Goal: Information Seeking & Learning: Learn about a topic

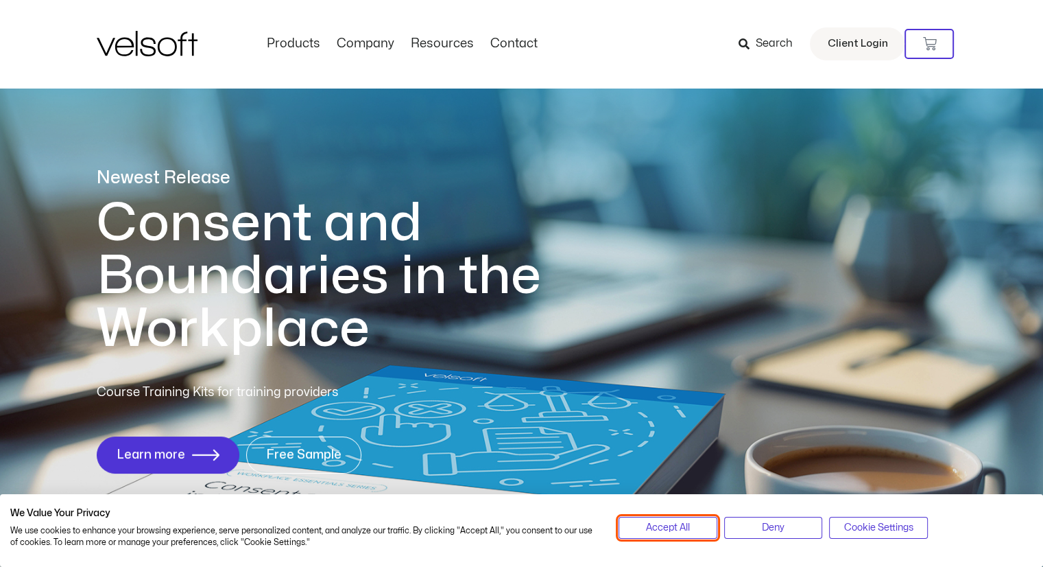
click at [666, 521] on span "Accept All" at bounding box center [668, 527] width 44 height 15
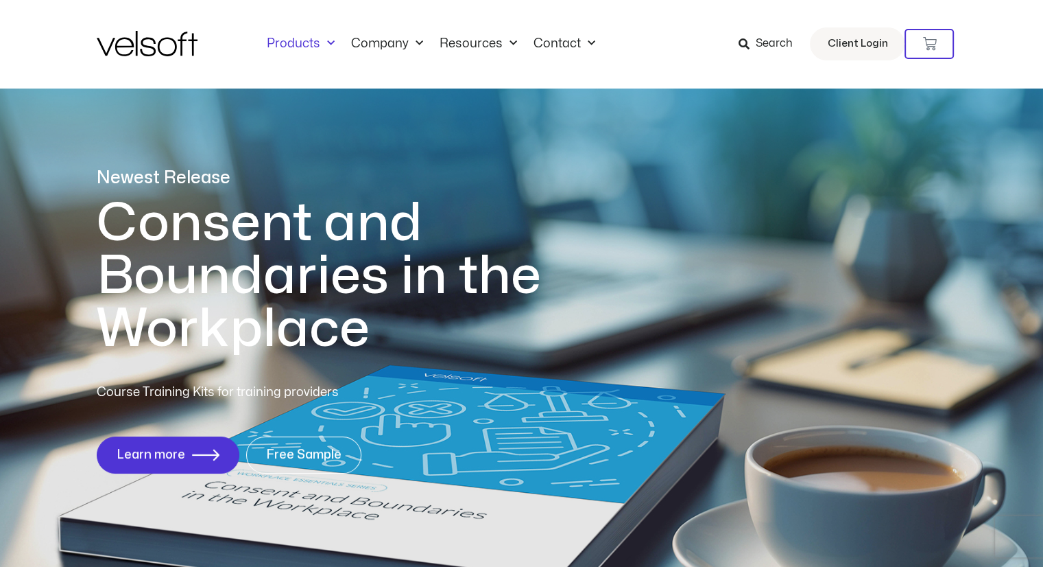
click at [291, 43] on link "Products" at bounding box center [301, 43] width 84 height 15
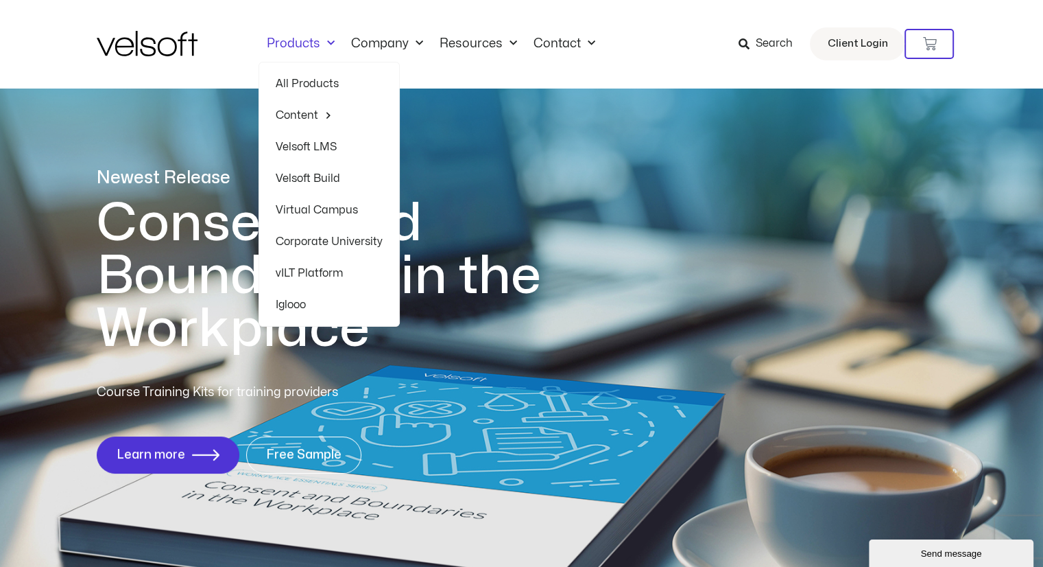
click at [324, 240] on link "Corporate University" at bounding box center [329, 242] width 107 height 32
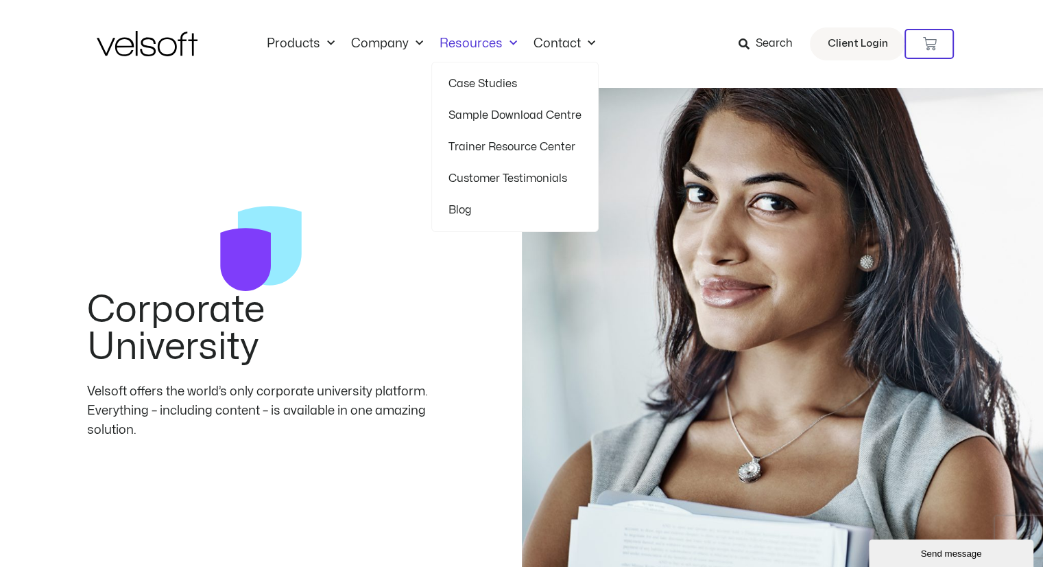
click at [503, 42] on span "Menu" at bounding box center [510, 43] width 14 height 23
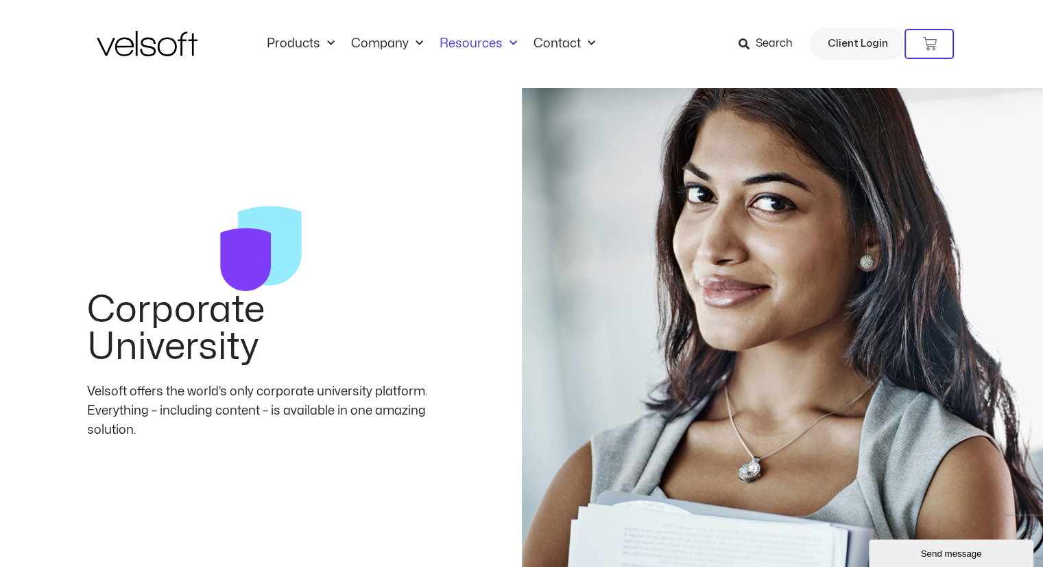
click at [503, 42] on span "Menu" at bounding box center [510, 43] width 14 height 23
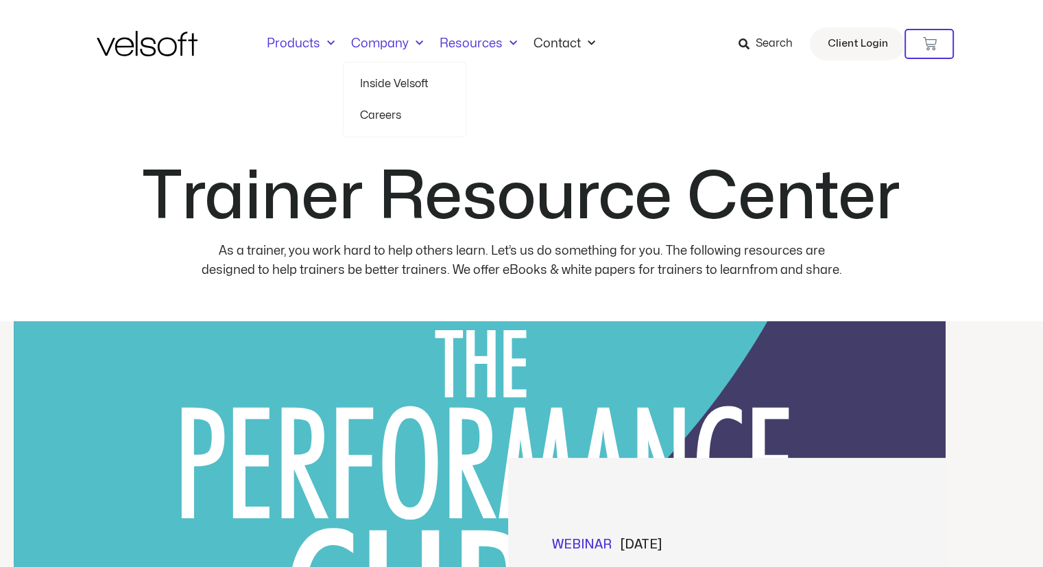
click at [335, 45] on link "Products" at bounding box center [301, 43] width 84 height 15
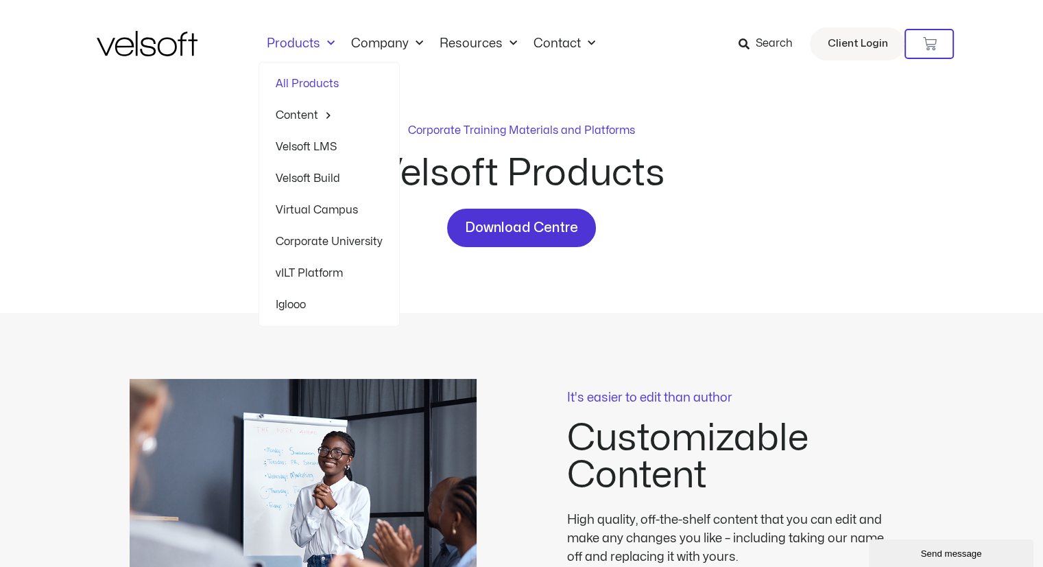
click at [321, 44] on span "Menu" at bounding box center [327, 43] width 14 height 23
click at [324, 41] on span "Menu" at bounding box center [327, 43] width 14 height 23
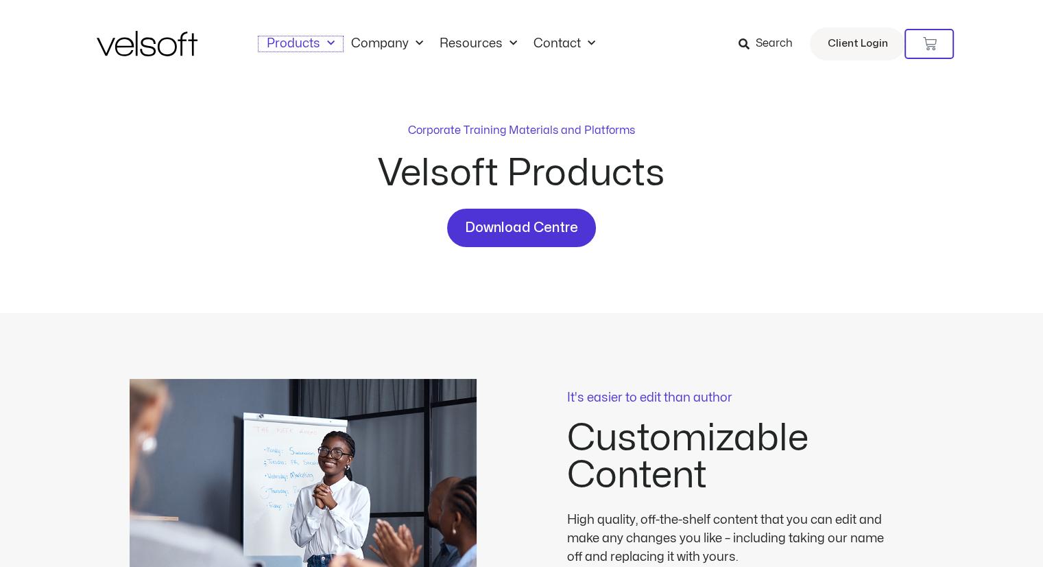
click at [324, 41] on span "Menu" at bounding box center [327, 43] width 14 height 23
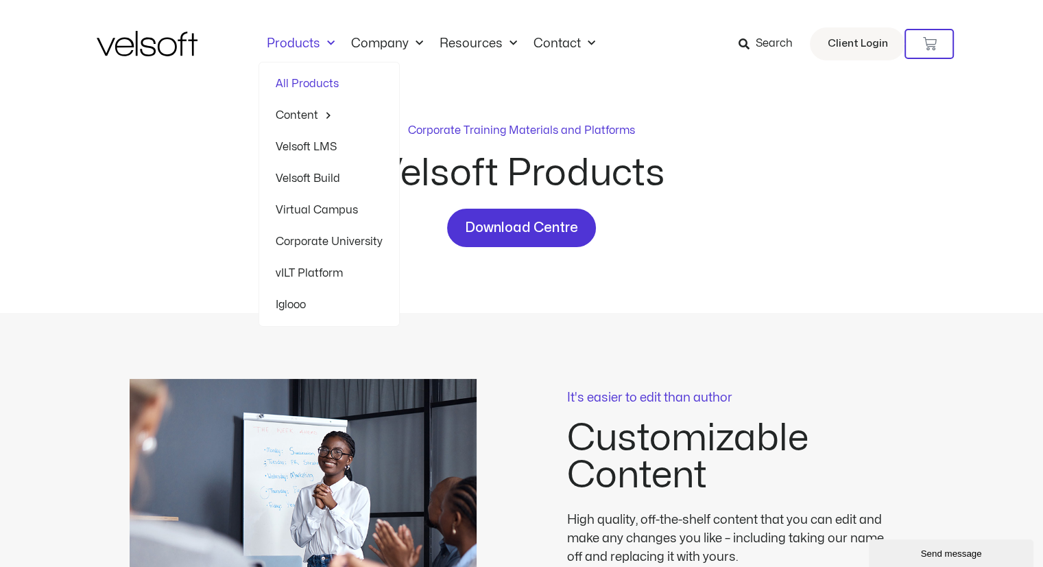
click at [307, 144] on link "Velsoft LMS" at bounding box center [329, 147] width 107 height 32
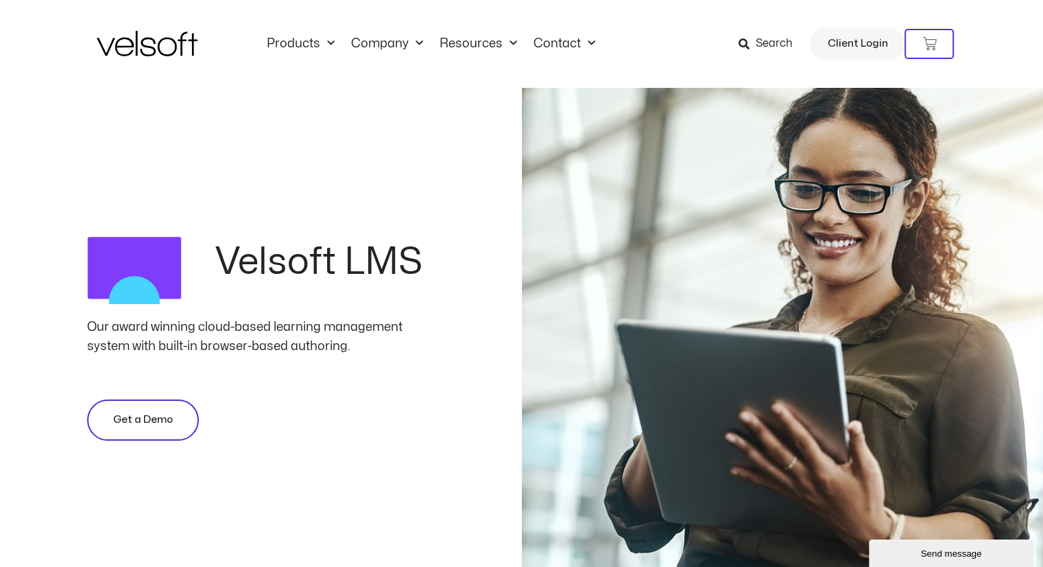
click at [176, 410] on link "Get a Demo" at bounding box center [143, 419] width 112 height 41
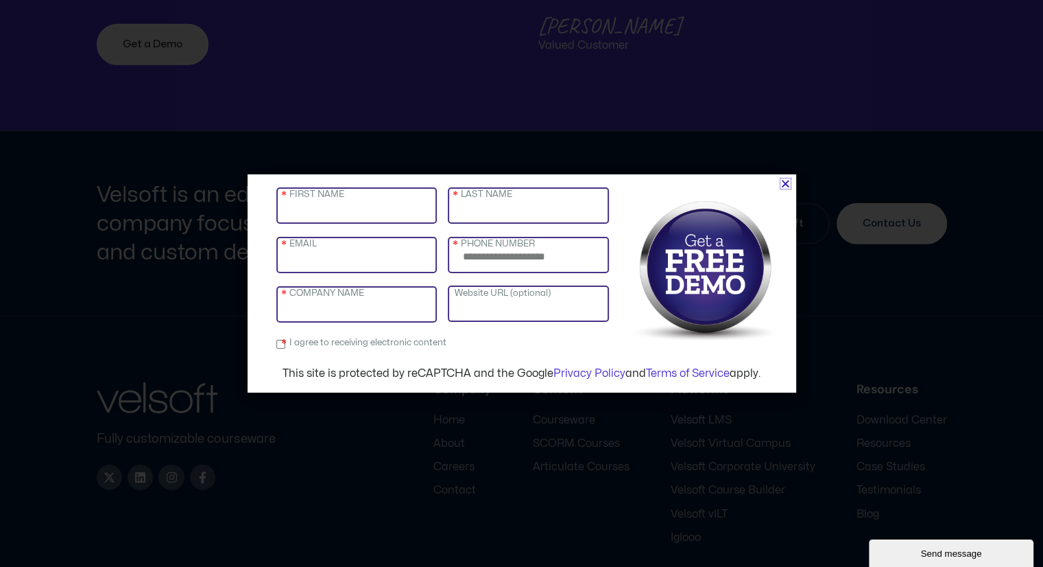
scroll to position [4371, 0]
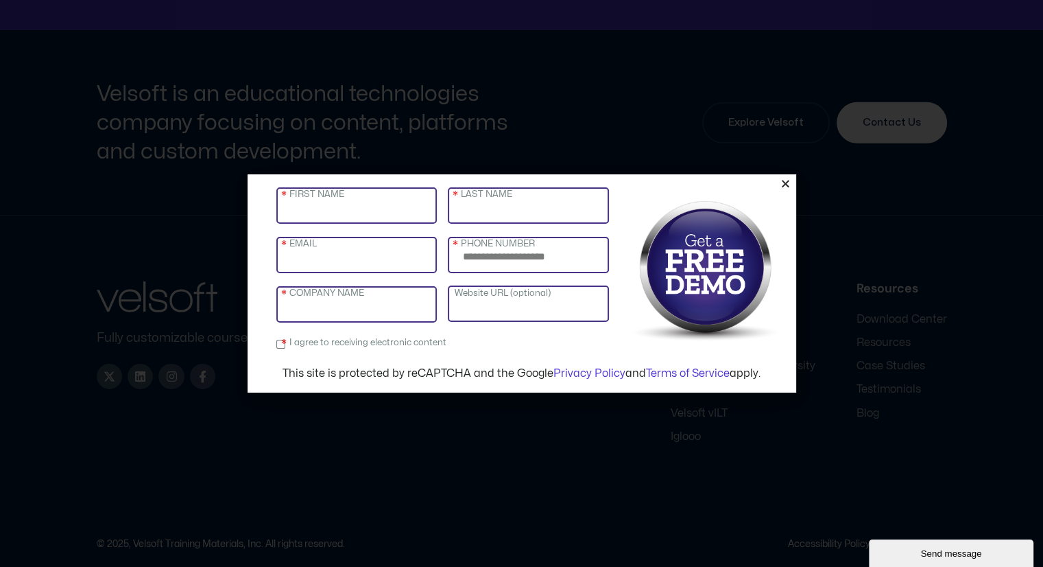
click at [788, 185] on icon "Close" at bounding box center [786, 183] width 10 height 10
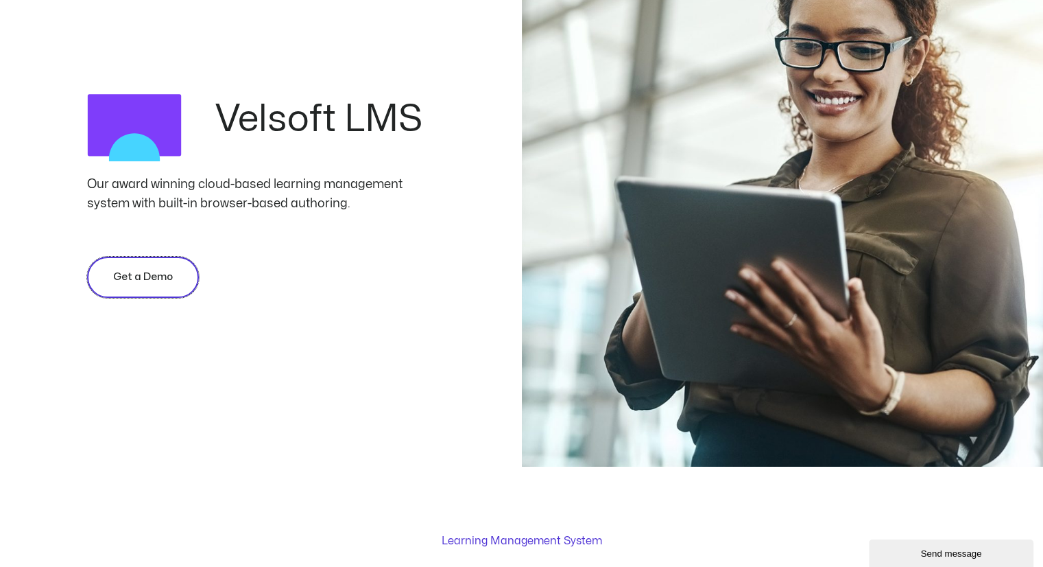
scroll to position [137, 0]
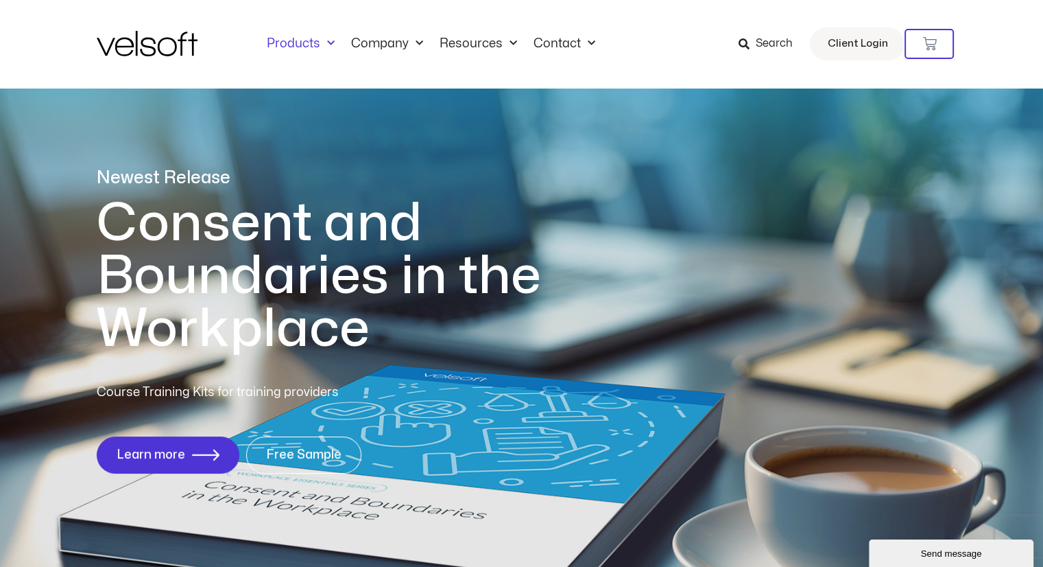
click at [324, 46] on span "Menu" at bounding box center [327, 43] width 14 height 23
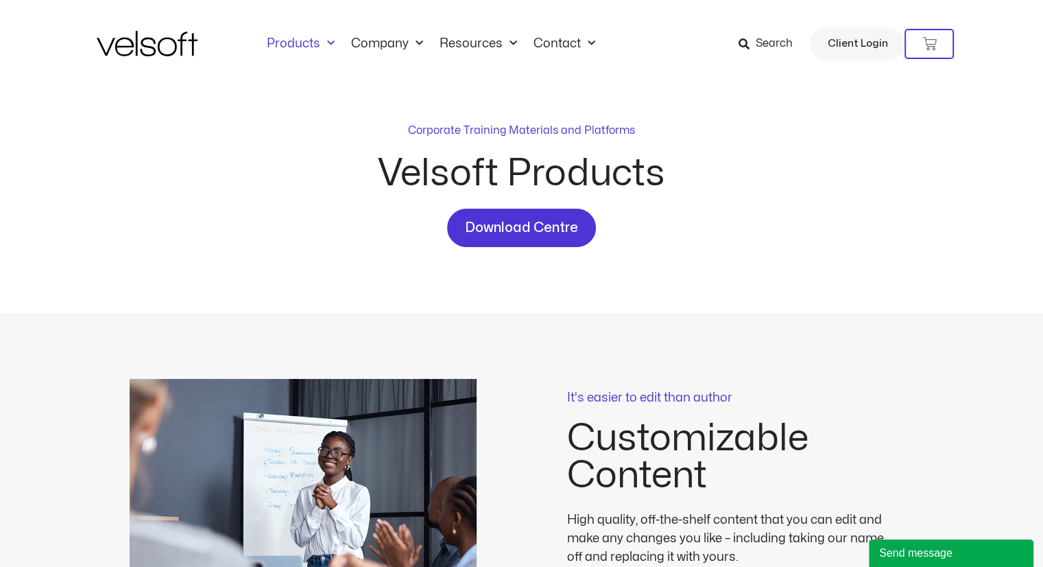
click at [324, 43] on span "Menu" at bounding box center [327, 43] width 14 height 23
click at [295, 47] on link "Products" at bounding box center [301, 43] width 84 height 15
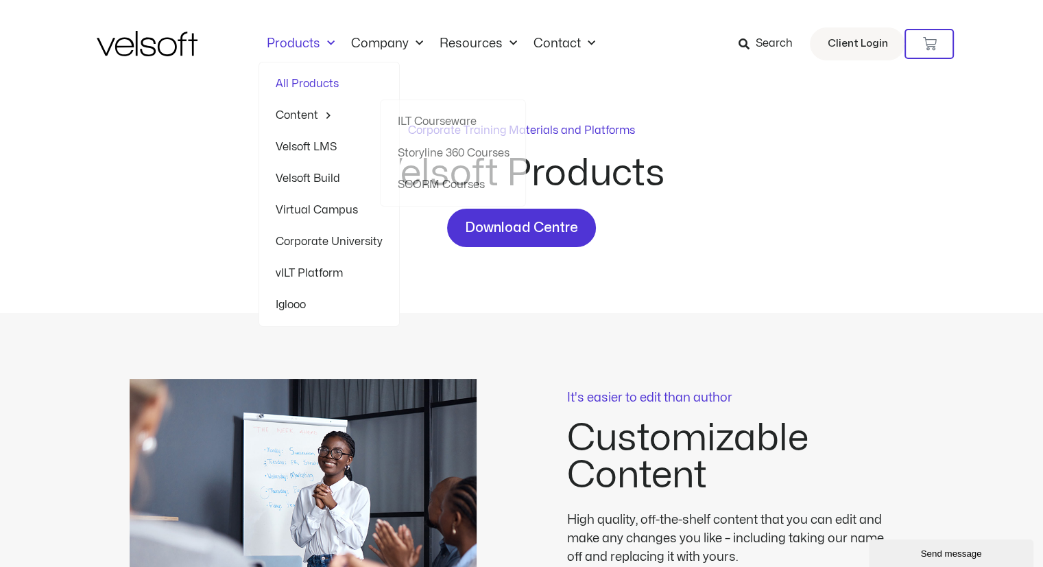
click at [316, 173] on link "Velsoft Build" at bounding box center [329, 179] width 107 height 32
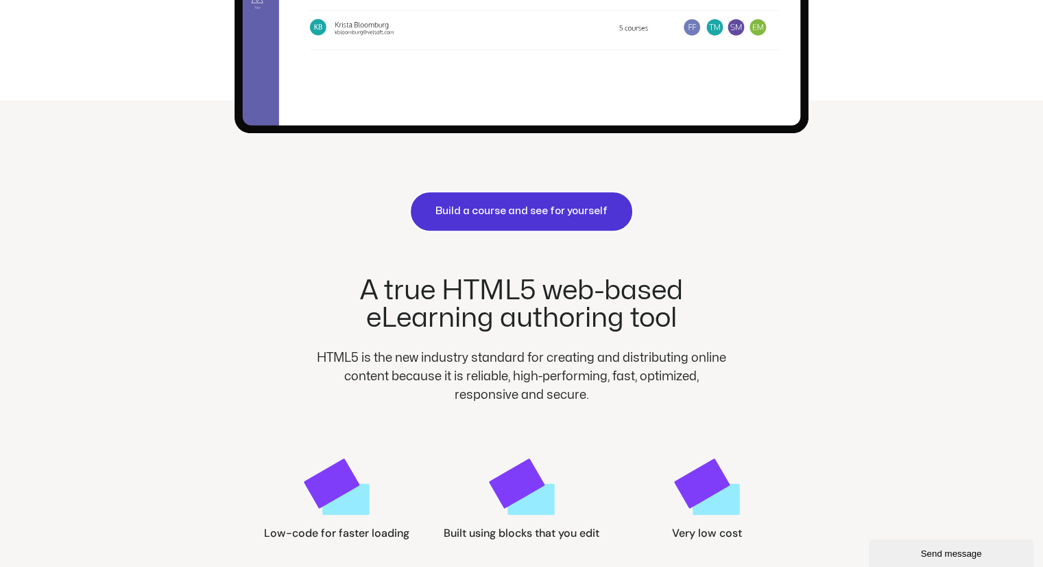
scroll to position [594, 0]
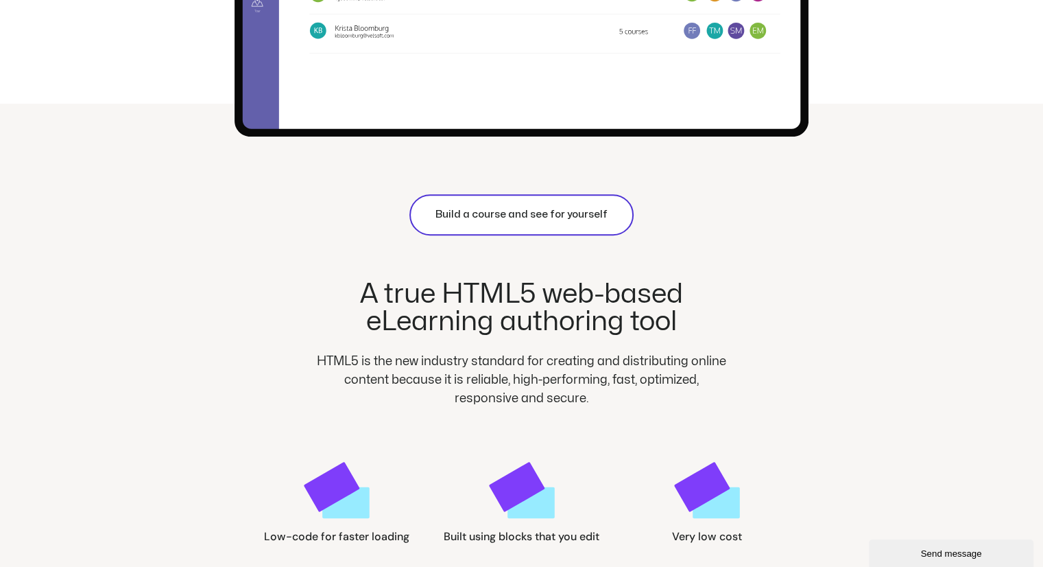
click at [517, 227] on link "Build a course and see for yourself" at bounding box center [522, 214] width 224 height 41
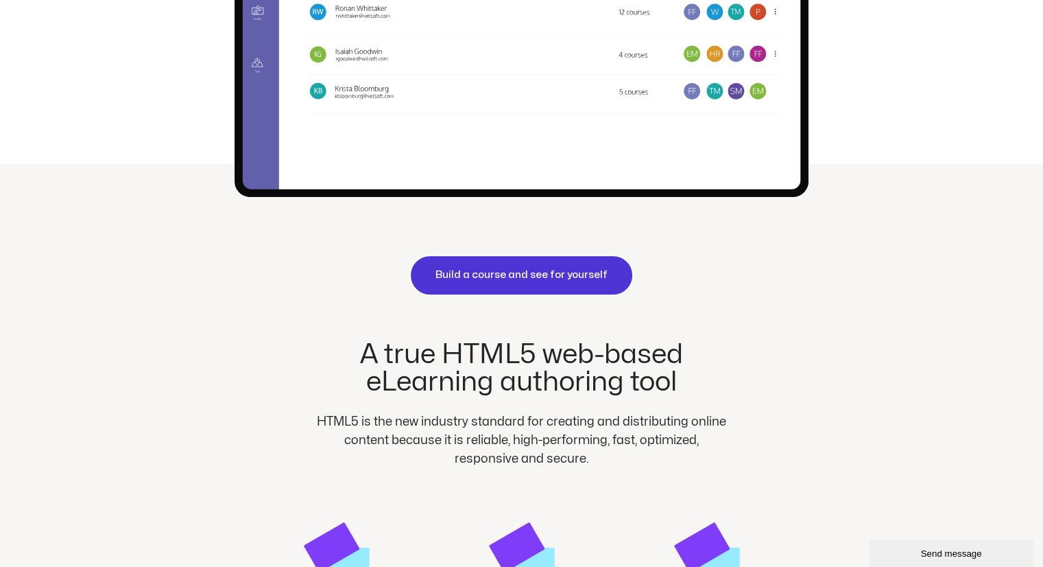
scroll to position [525, 0]
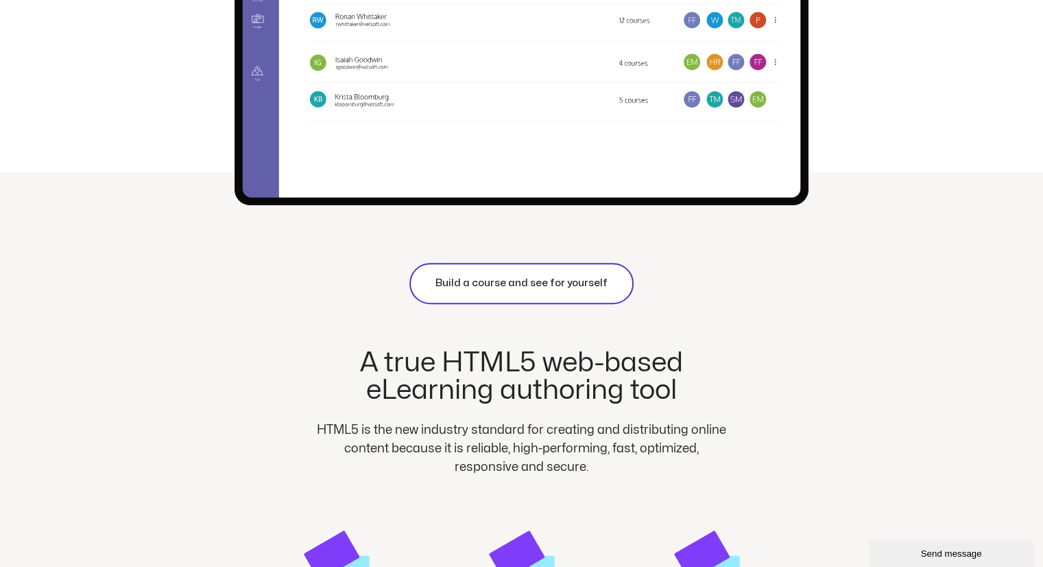
click at [530, 289] on span "Build a course and see for yourself" at bounding box center [522, 283] width 172 height 16
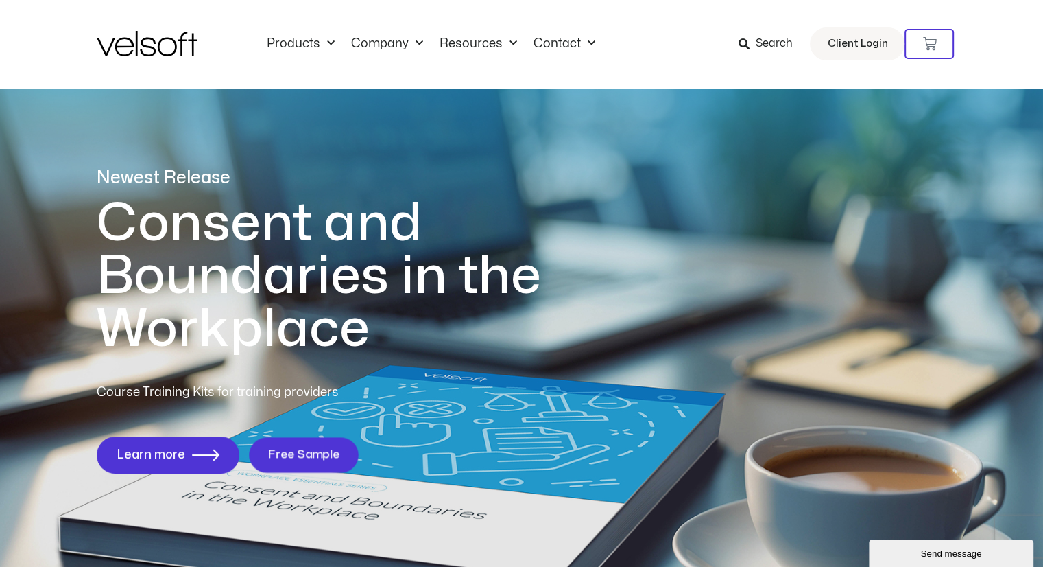
click at [296, 459] on span "Free Sample" at bounding box center [304, 454] width 72 height 13
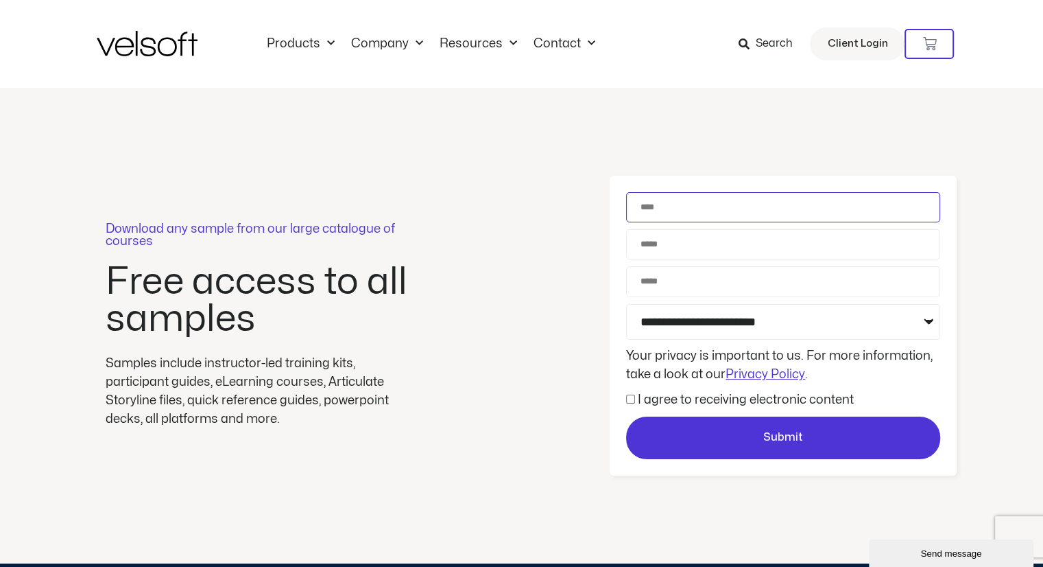
click at [700, 213] on input "Name" at bounding box center [783, 207] width 314 height 30
type input "**********"
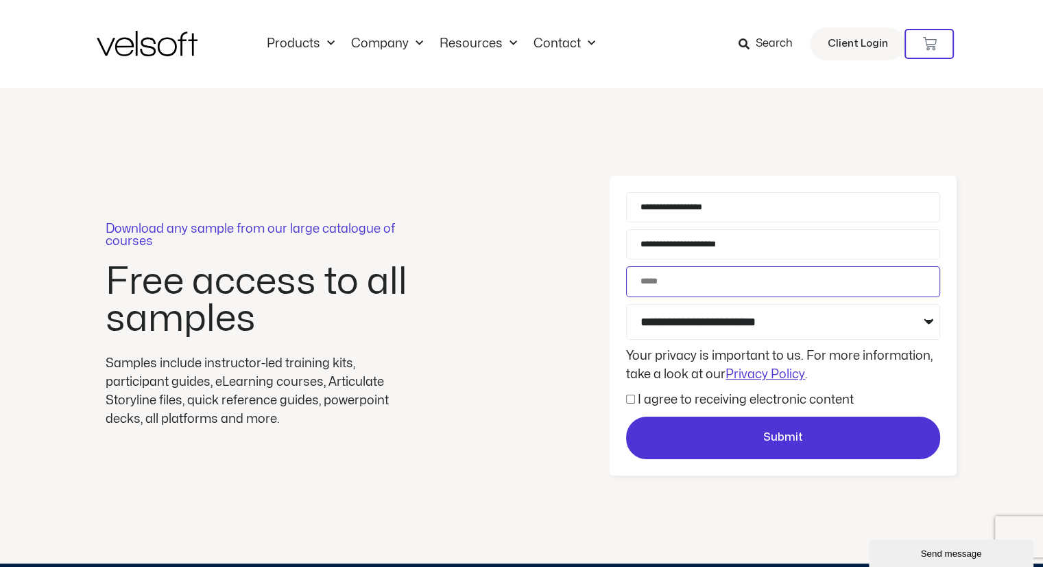
type input "**********"
click at [921, 324] on select "**********" at bounding box center [783, 322] width 314 height 36
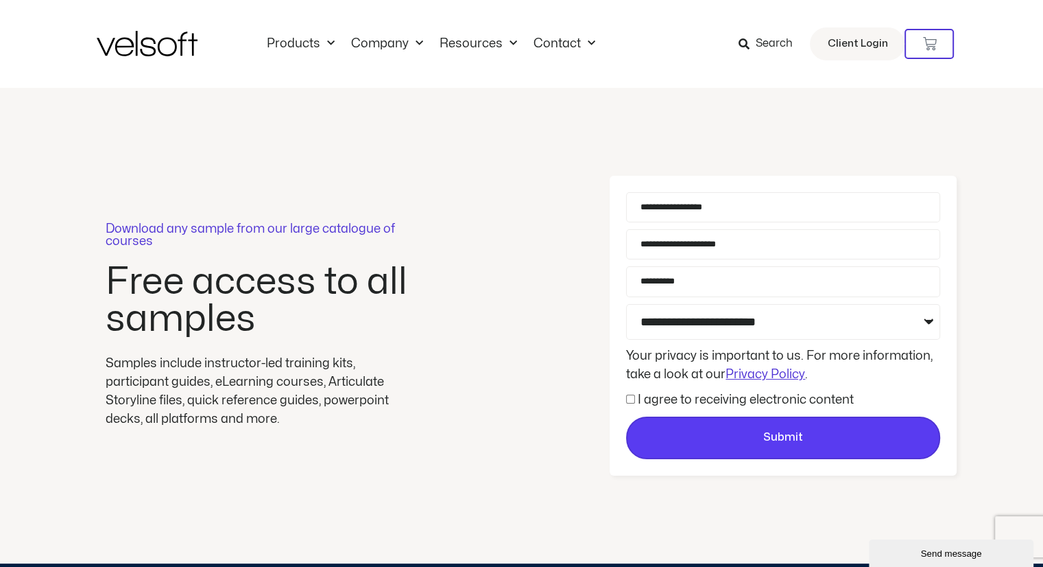
click at [727, 434] on span "Submit" at bounding box center [783, 438] width 311 height 18
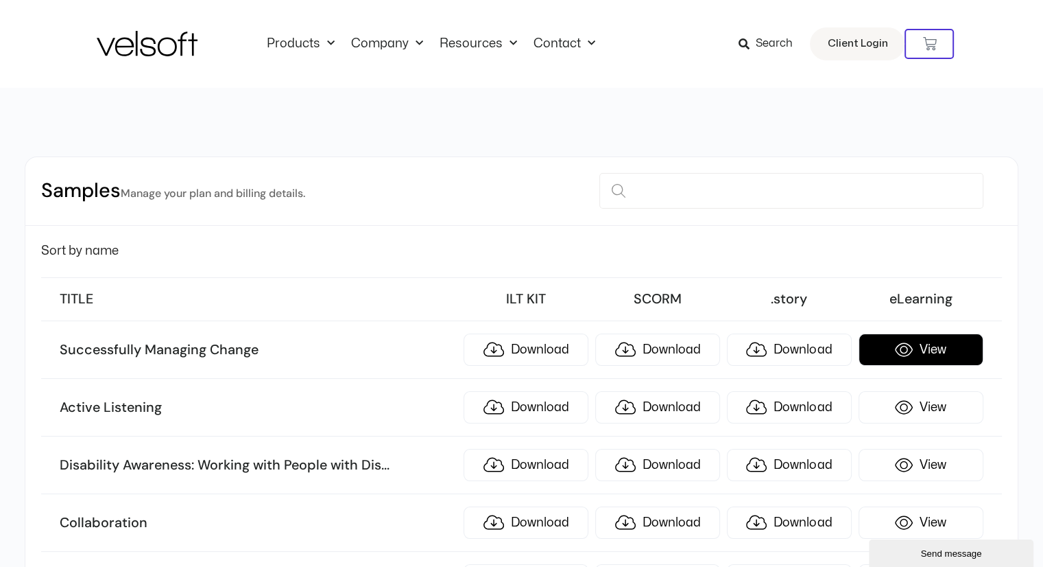
click at [905, 348] on link "View" at bounding box center [921, 349] width 125 height 32
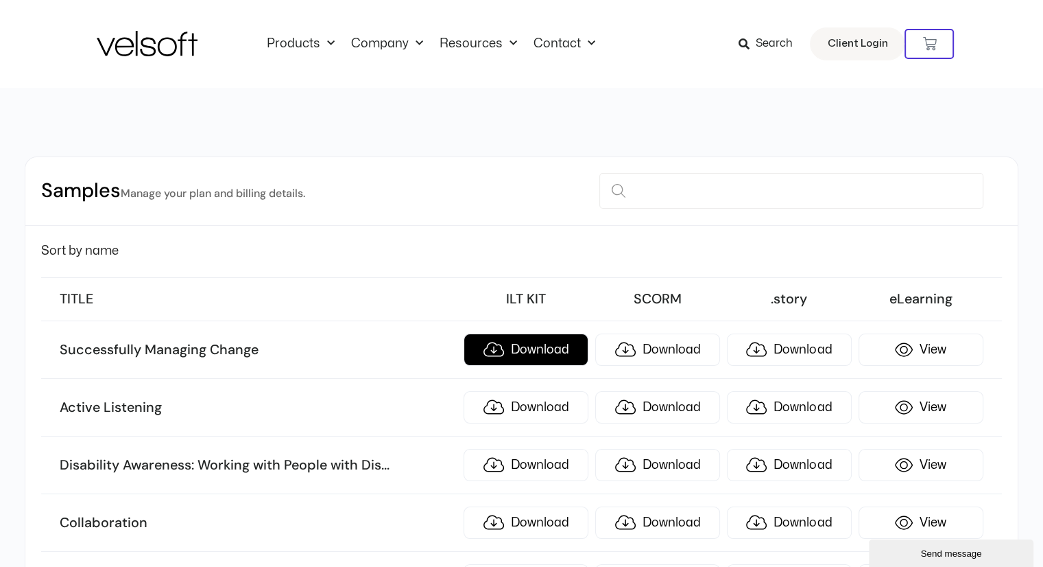
click at [495, 351] on link "Download" at bounding box center [526, 349] width 125 height 32
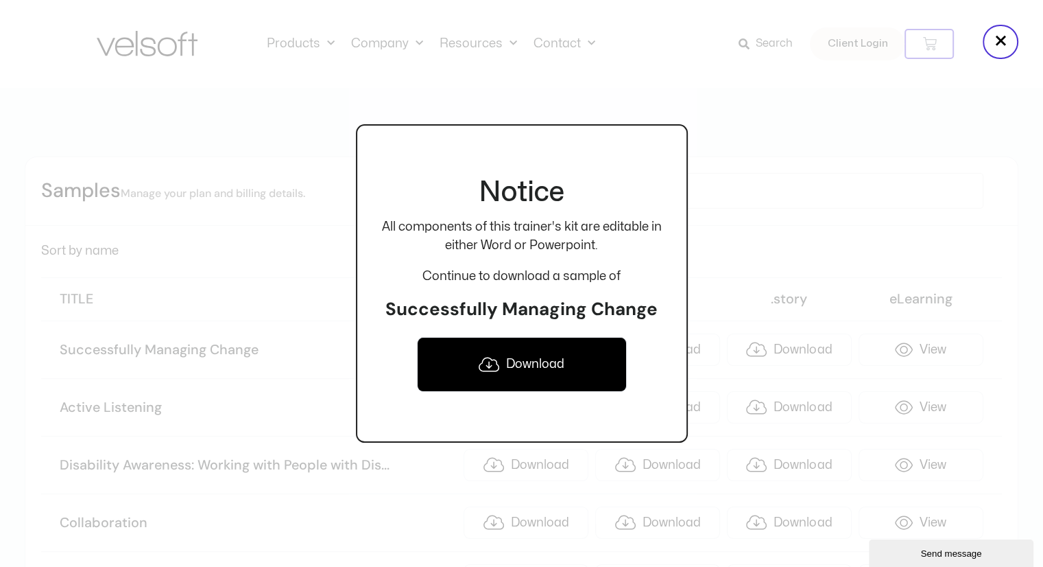
click at [504, 362] on link "Download" at bounding box center [522, 364] width 210 height 55
click at [755, 178] on div at bounding box center [521, 283] width 1043 height 567
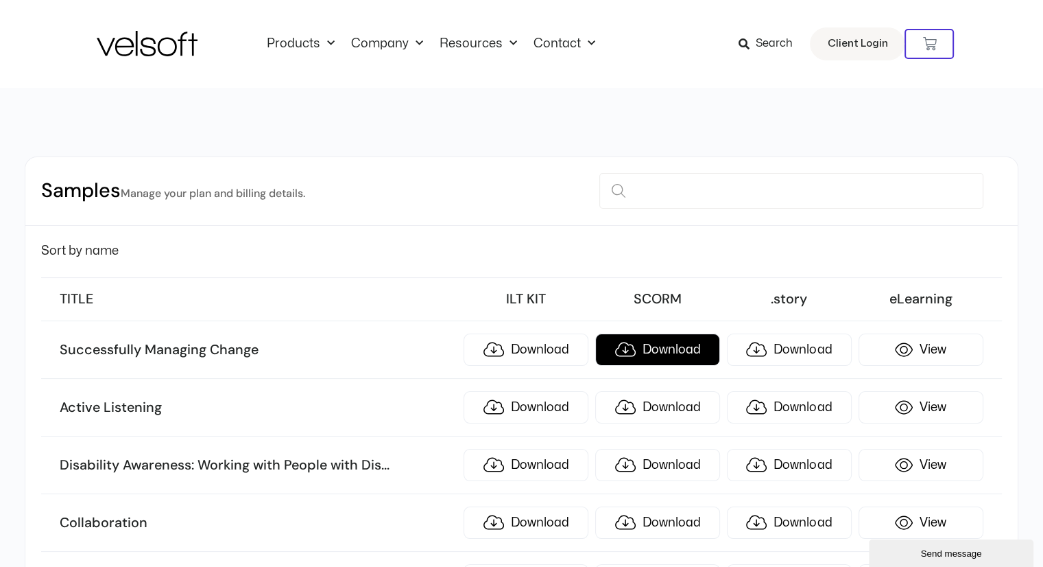
click at [676, 344] on link "Download" at bounding box center [657, 349] width 125 height 32
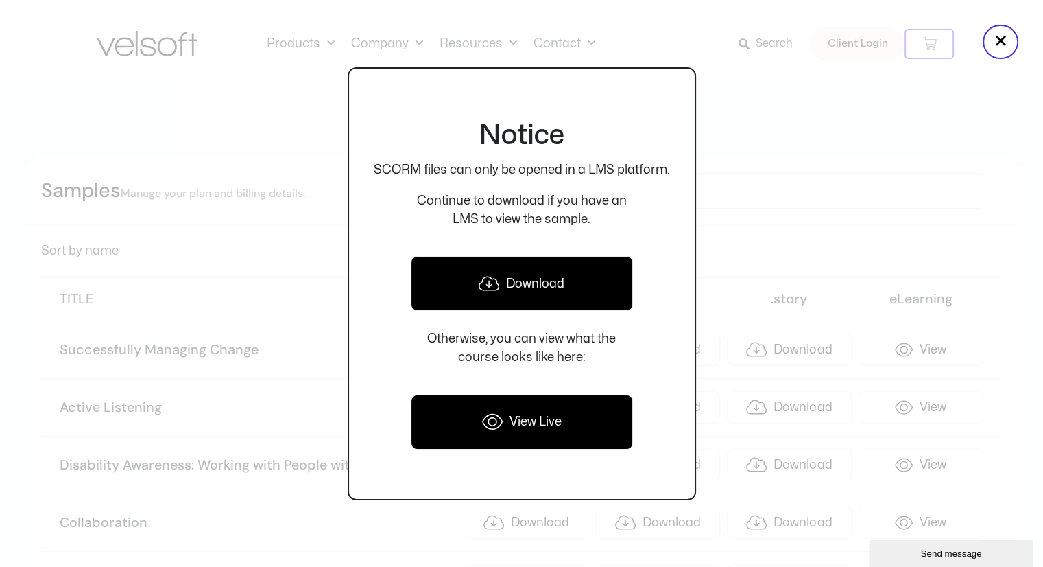
click at [574, 408] on link "View Live" at bounding box center [522, 421] width 222 height 55
click at [755, 163] on div at bounding box center [521, 283] width 1043 height 567
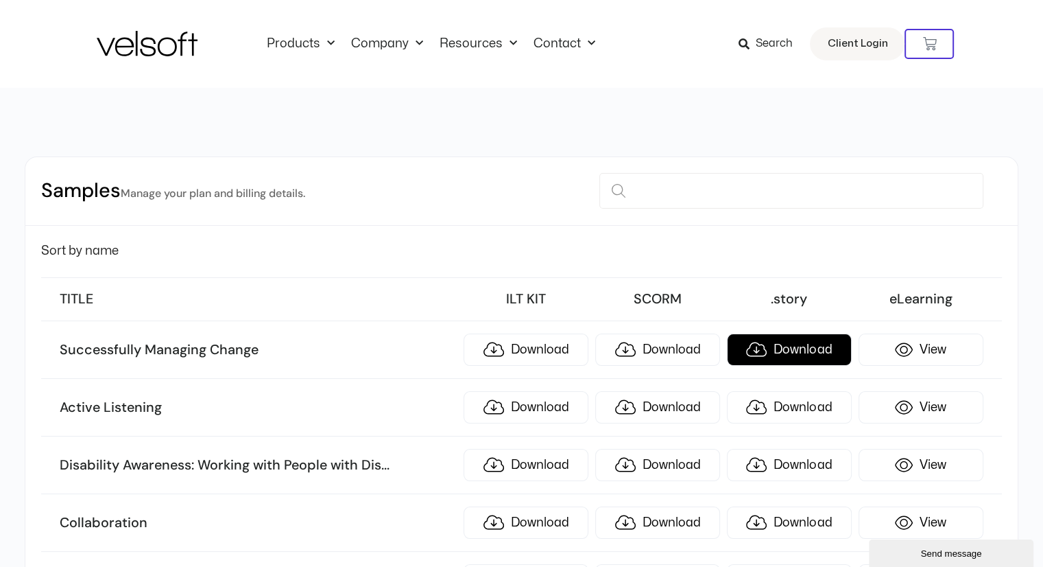
click at [804, 348] on link "Download" at bounding box center [789, 349] width 125 height 32
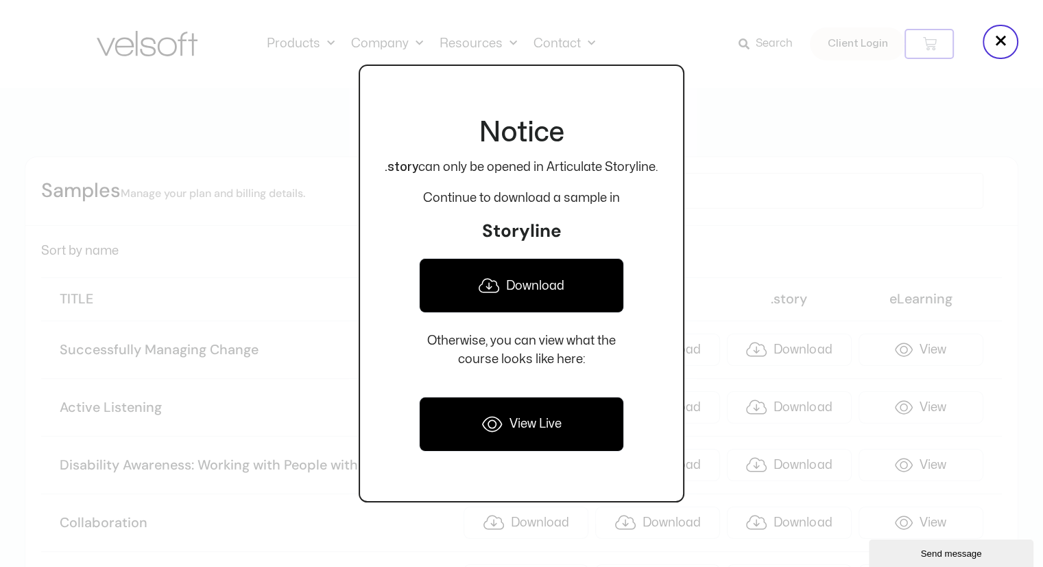
click at [565, 449] on link "View Live" at bounding box center [521, 424] width 205 height 55
click at [742, 199] on div at bounding box center [521, 283] width 1043 height 567
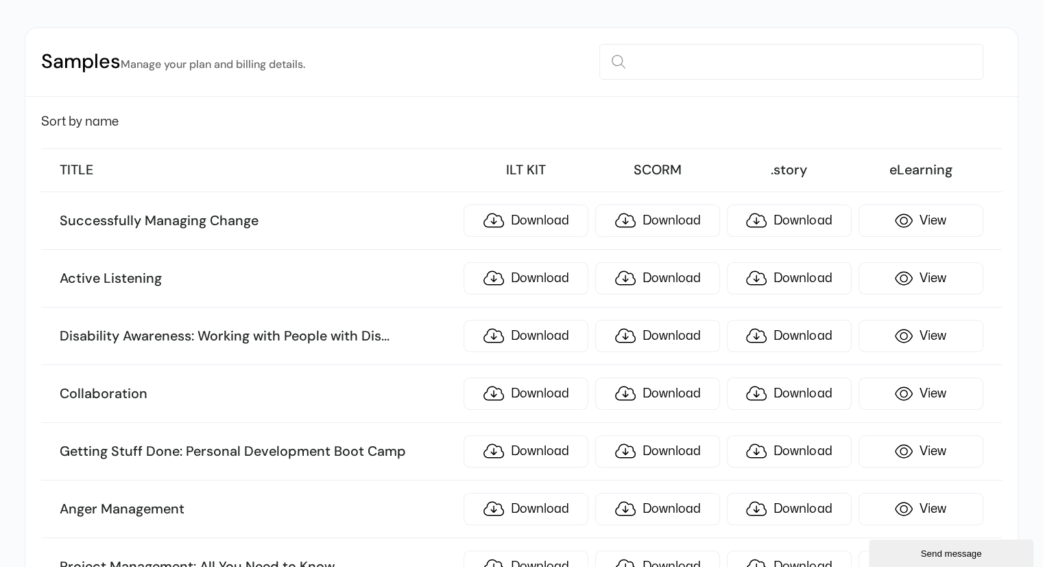
scroll to position [137, 0]
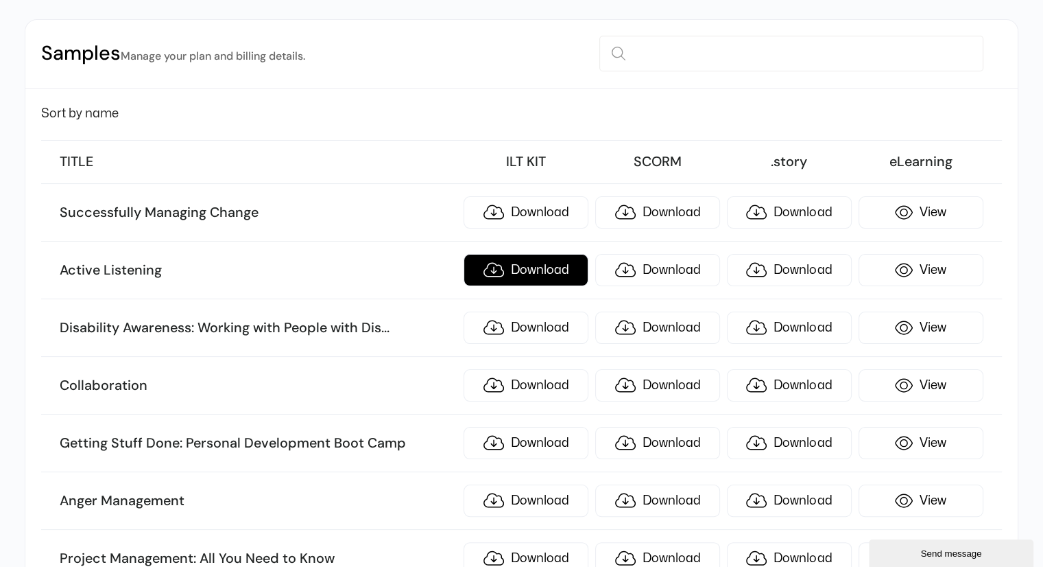
click at [521, 267] on link "Download" at bounding box center [526, 270] width 125 height 32
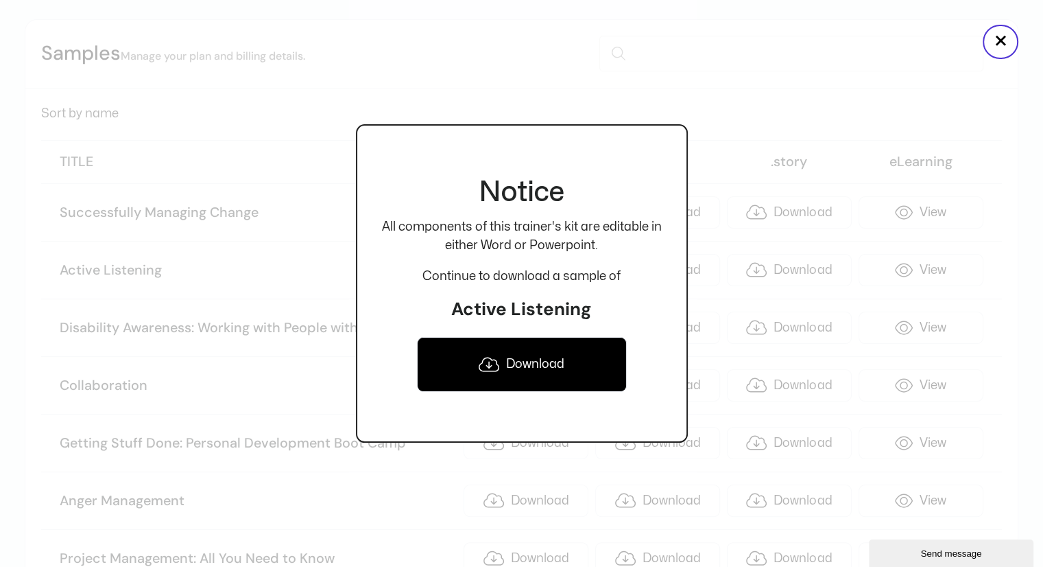
click at [512, 367] on link "Download" at bounding box center [522, 364] width 210 height 55
click at [621, 56] on div "Notice All components of this trainer's kit are editable in either Word or Powe…" at bounding box center [522, 283] width 332 height 567
click at [670, 102] on div "Notice All components of this trainer's kit are editable in either Word or Powe…" at bounding box center [522, 283] width 332 height 567
click at [1004, 46] on button "×" at bounding box center [1001, 42] width 36 height 34
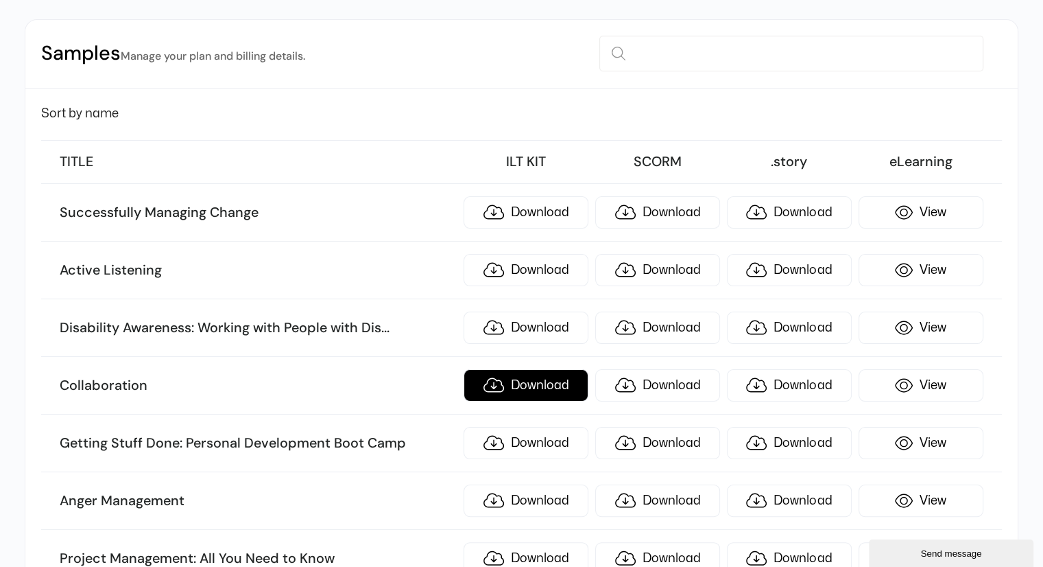
click at [539, 388] on link "Download" at bounding box center [526, 385] width 125 height 32
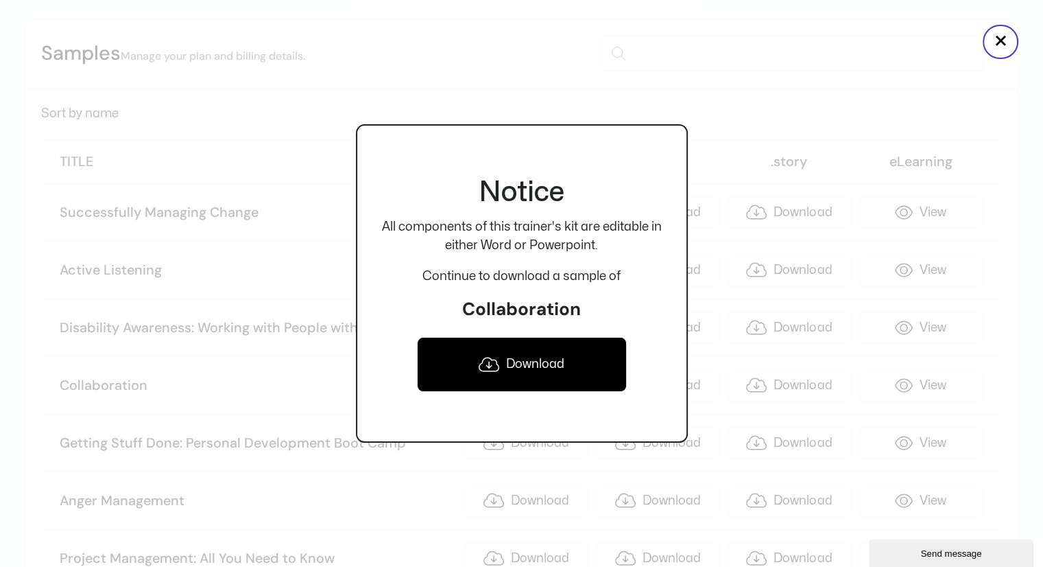
click at [535, 365] on link "Download" at bounding box center [522, 364] width 210 height 55
click at [1002, 39] on button "×" at bounding box center [1001, 42] width 36 height 34
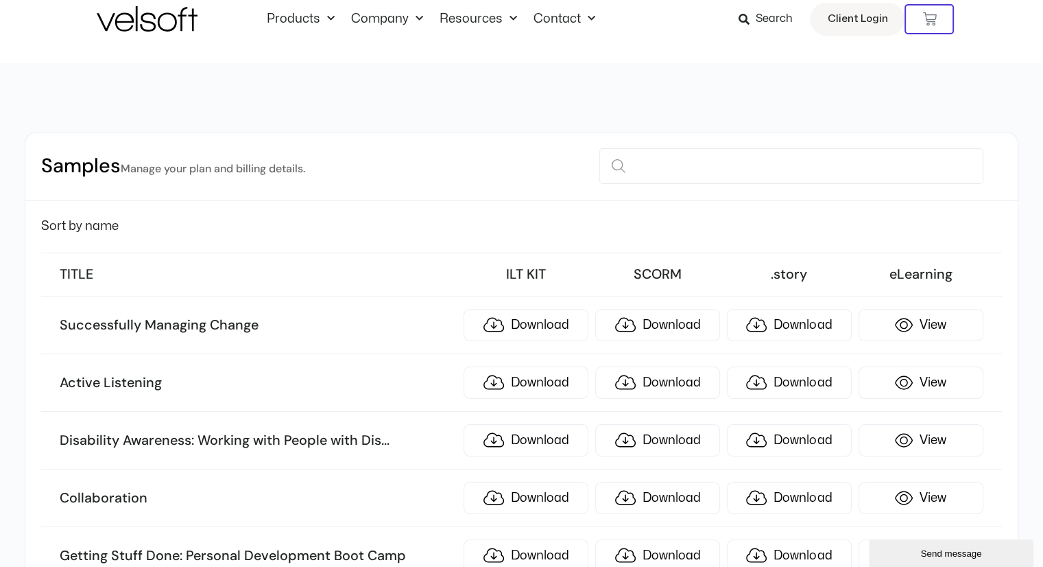
scroll to position [0, 0]
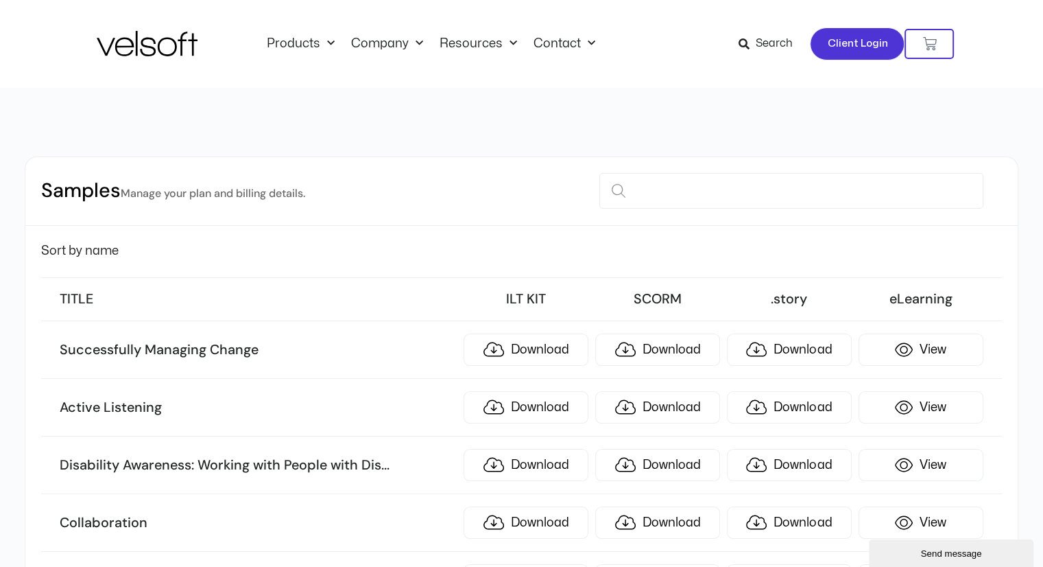
click at [848, 50] on span "Client Login" at bounding box center [857, 44] width 60 height 18
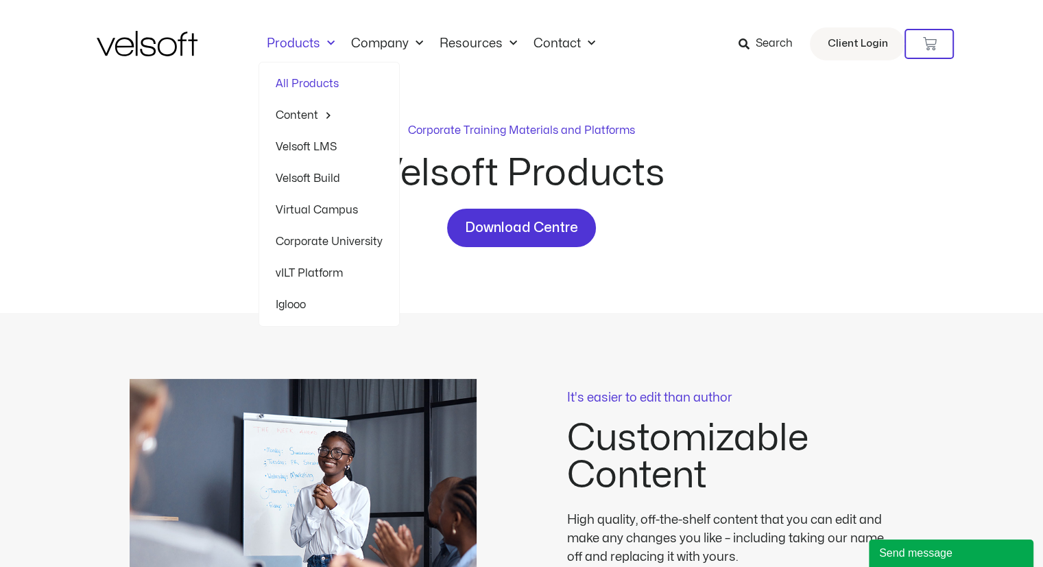
click at [329, 46] on span "Menu" at bounding box center [327, 43] width 14 height 23
click at [327, 45] on span "Menu" at bounding box center [327, 43] width 14 height 23
click at [297, 86] on link "All Products" at bounding box center [329, 84] width 107 height 32
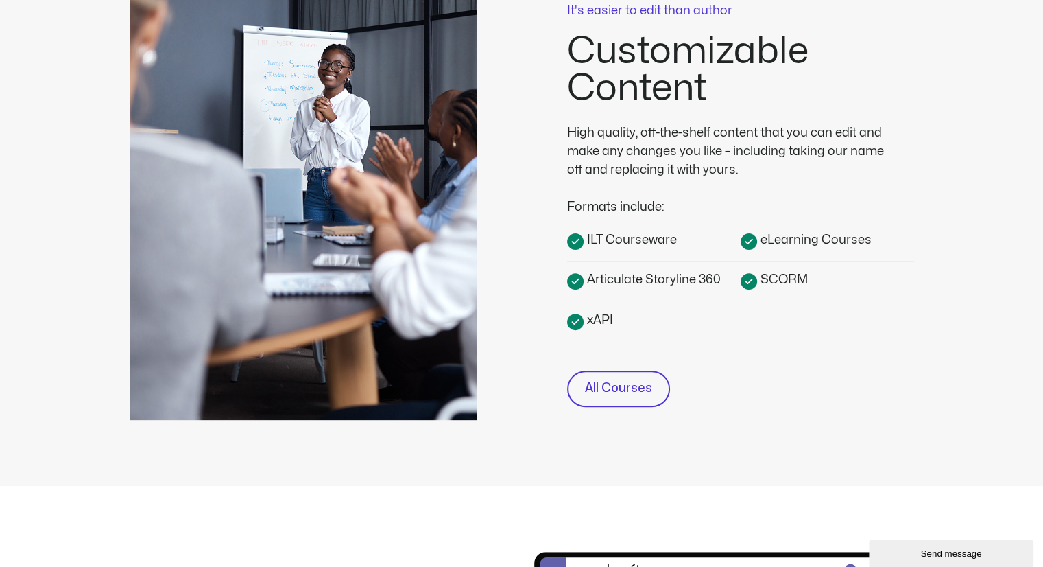
scroll to position [388, 0]
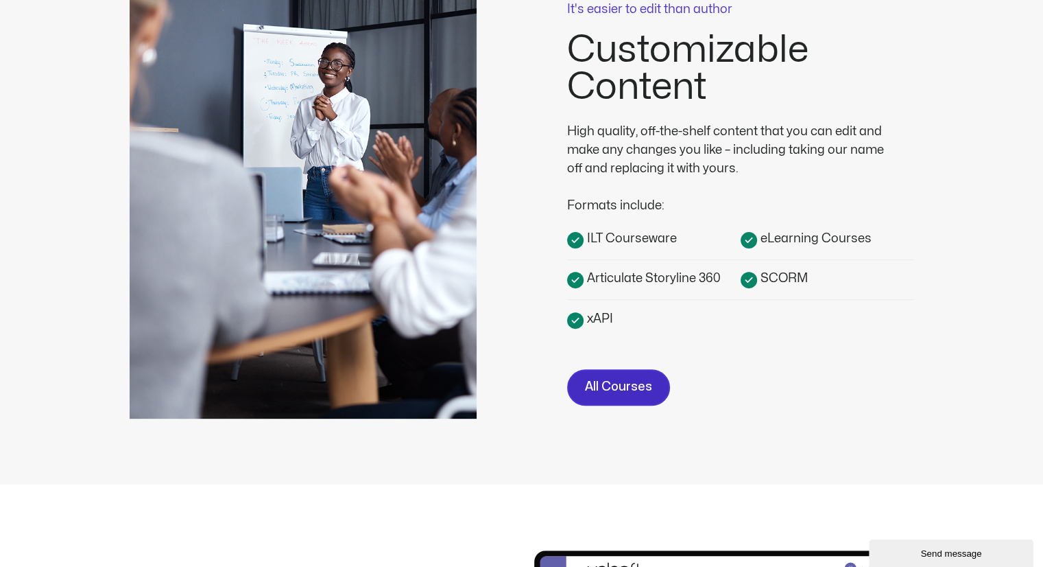
click at [633, 384] on span "All Courses" at bounding box center [618, 387] width 67 height 20
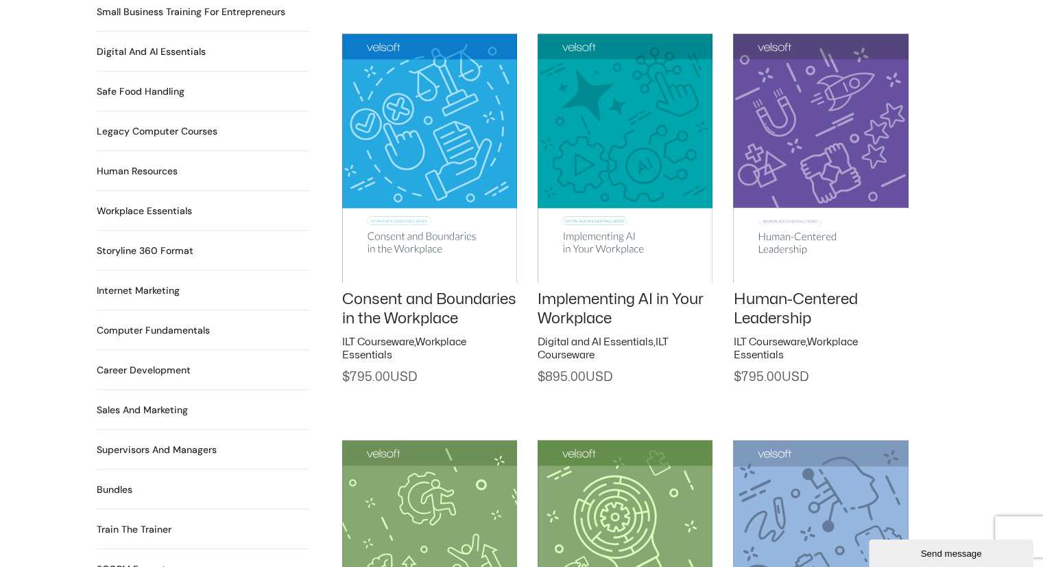
scroll to position [1052, 0]
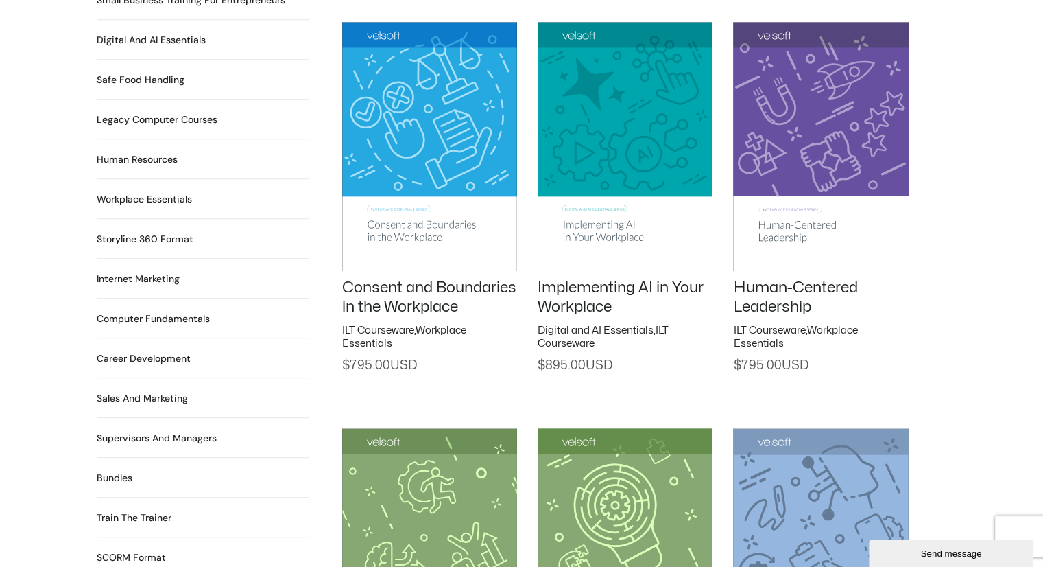
click at [170, 351] on h2 "Career Development 90 Products" at bounding box center [144, 358] width 94 height 14
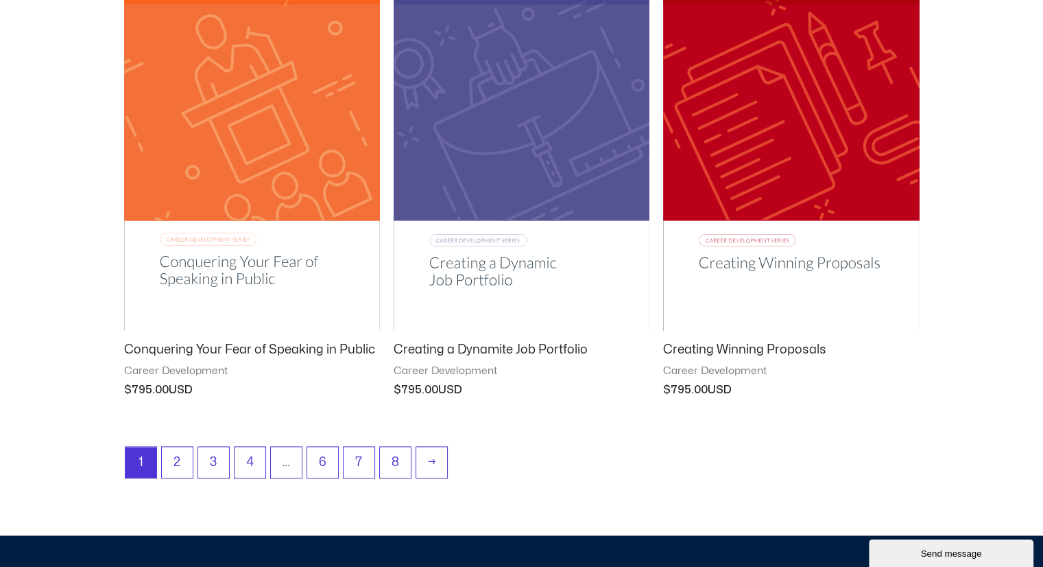
scroll to position [1669, 0]
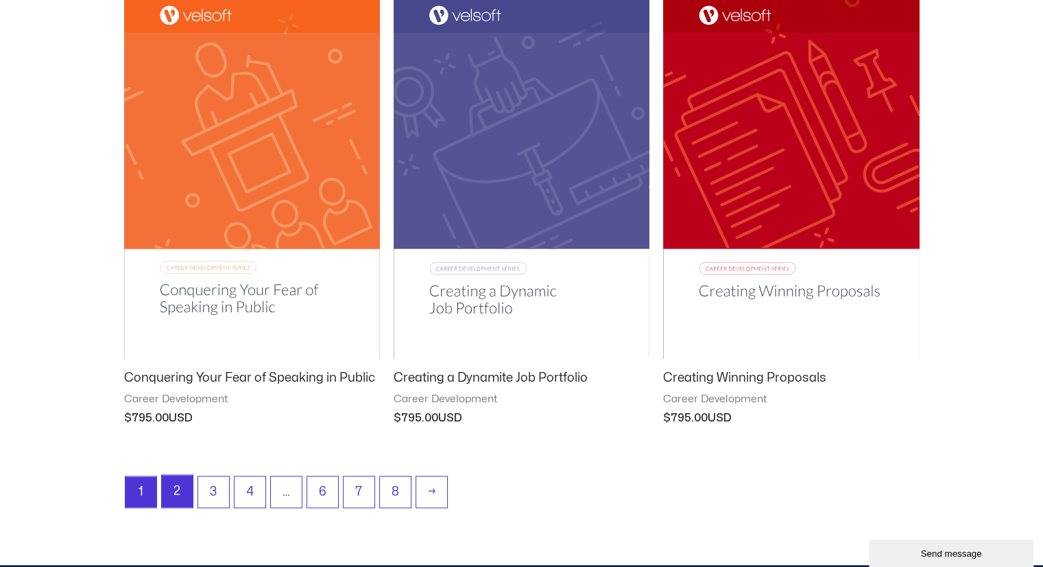
click at [176, 490] on link "2" at bounding box center [177, 491] width 31 height 32
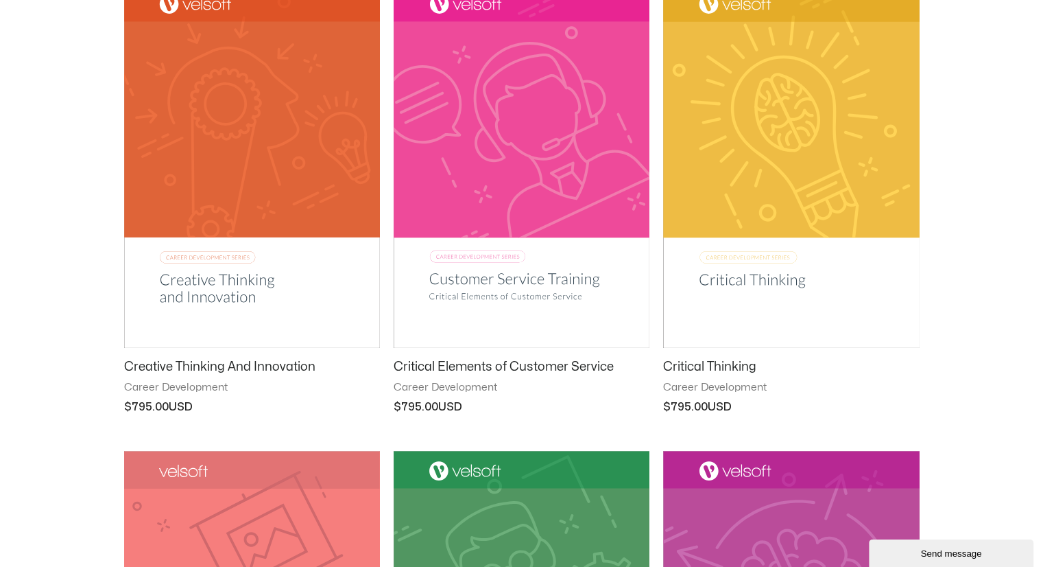
scroll to position [274, 0]
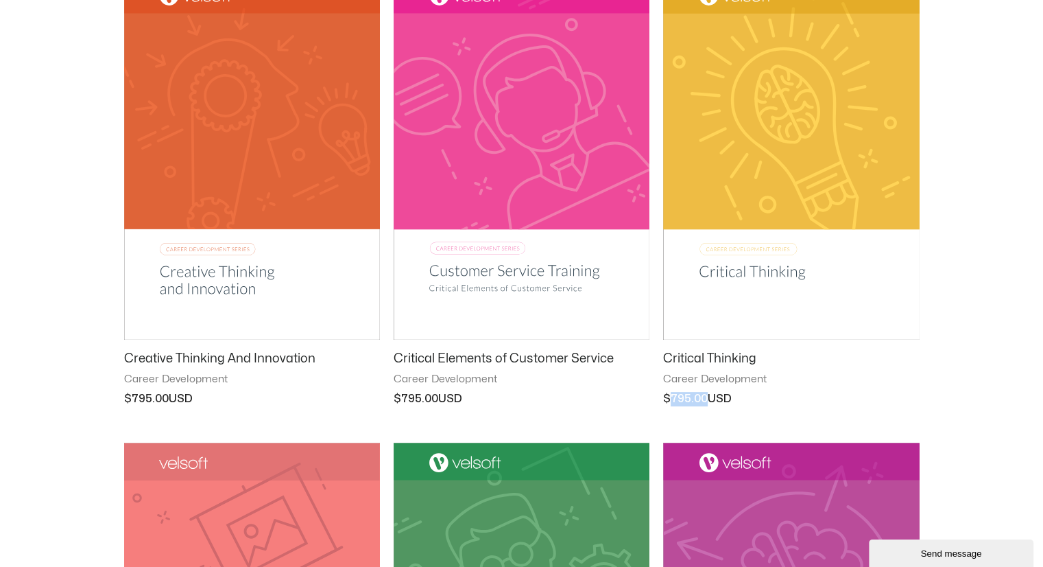
drag, startPoint x: 673, startPoint y: 397, endPoint x: 704, endPoint y: 397, distance: 30.9
click at [704, 397] on bdi "$ 795.00" at bounding box center [685, 398] width 45 height 11
drag, startPoint x: 664, startPoint y: 400, endPoint x: 746, endPoint y: 404, distance: 82.4
click at [746, 404] on span "$ 795.00" at bounding box center [791, 399] width 256 height 14
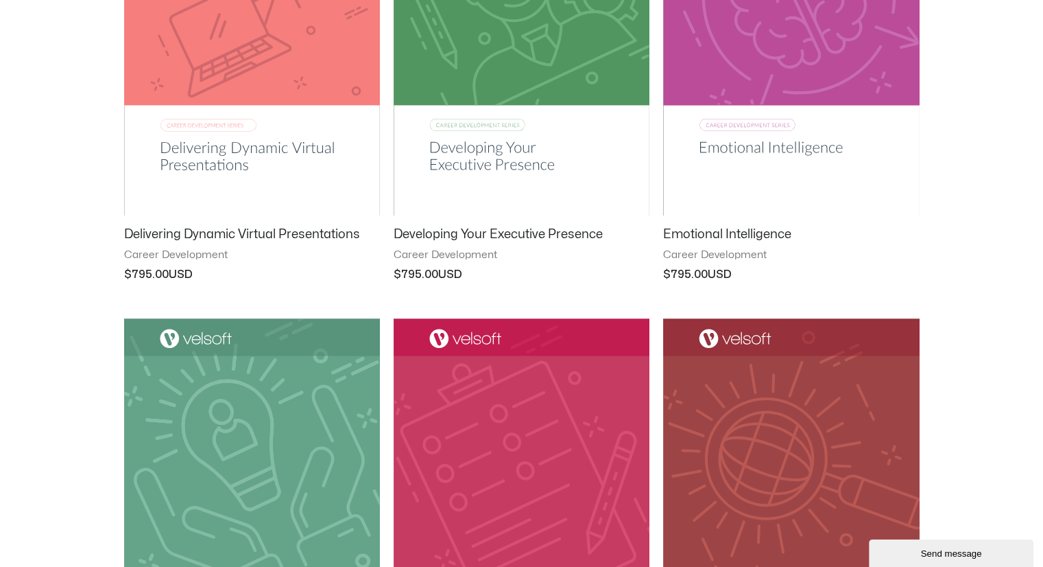
scroll to position [846, 0]
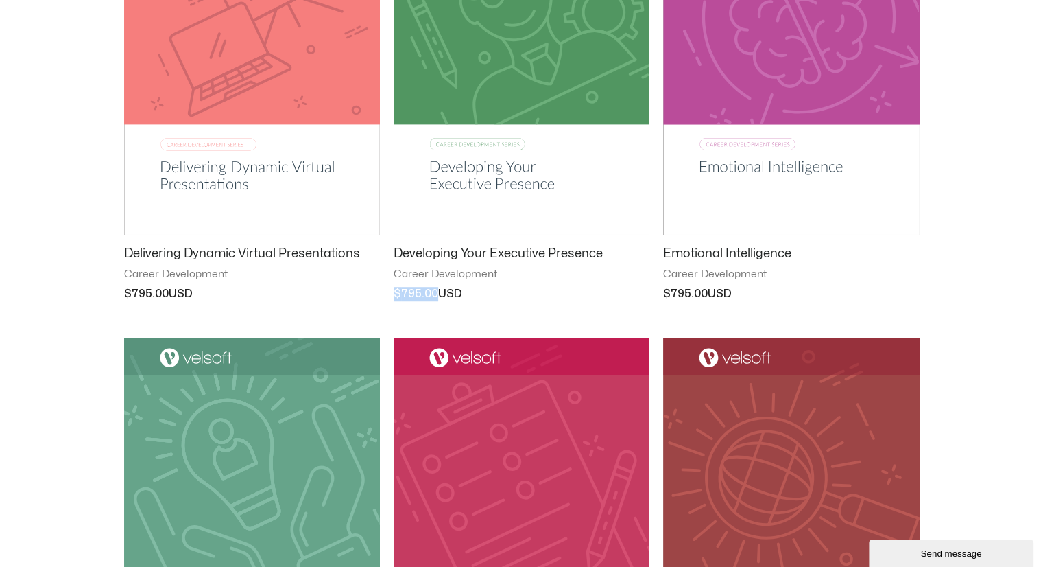
drag, startPoint x: 394, startPoint y: 291, endPoint x: 463, endPoint y: 289, distance: 68.6
click at [463, 289] on span "$ 795.00" at bounding box center [522, 294] width 256 height 14
copy bdi "$ 795.00"
click at [61, 82] on div "**********" at bounding box center [521, 314] width 1043 height 2145
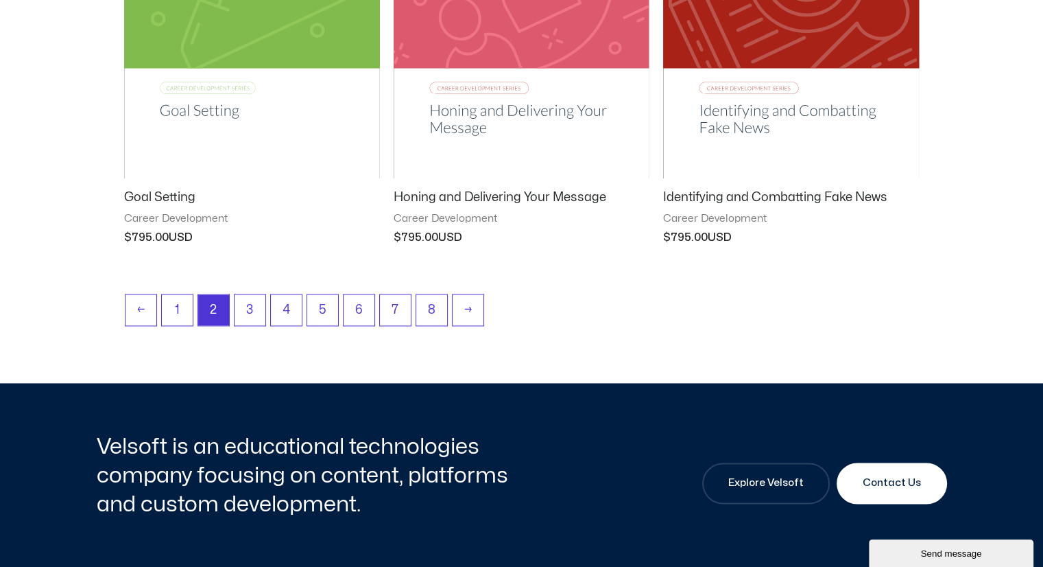
scroll to position [1989, 0]
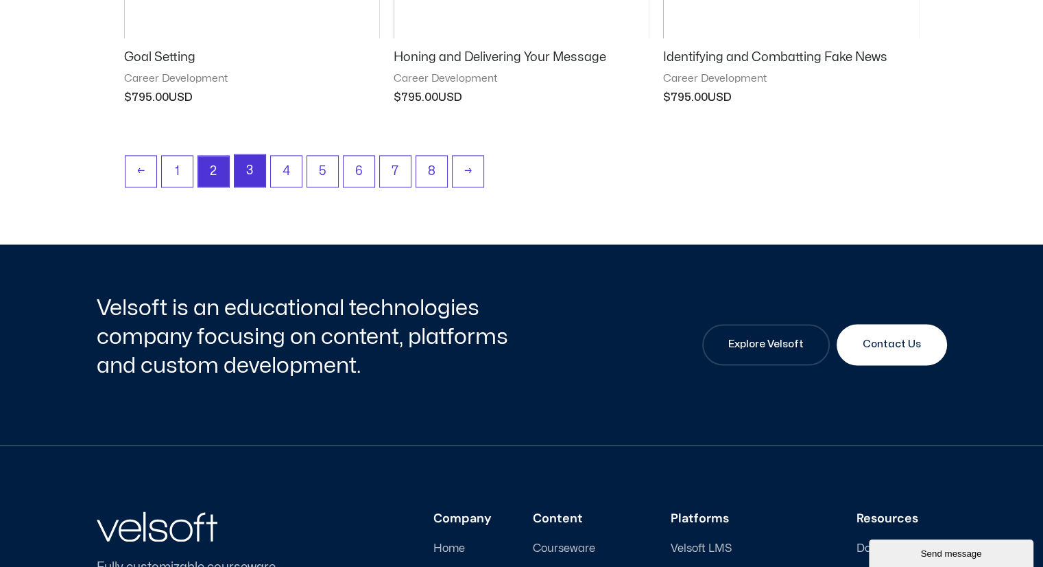
click at [249, 169] on link "3" at bounding box center [250, 170] width 31 height 32
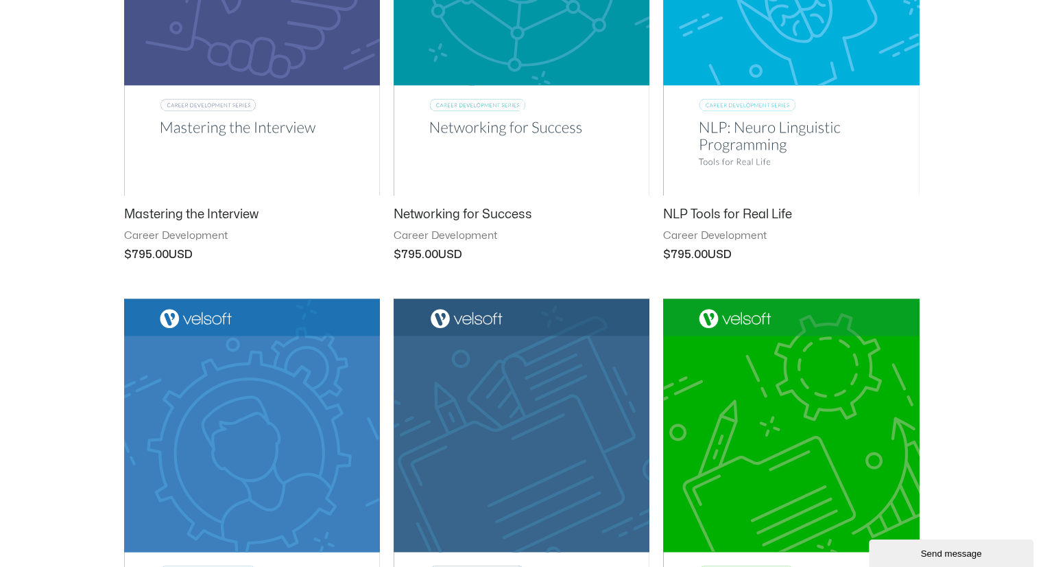
scroll to position [937, 0]
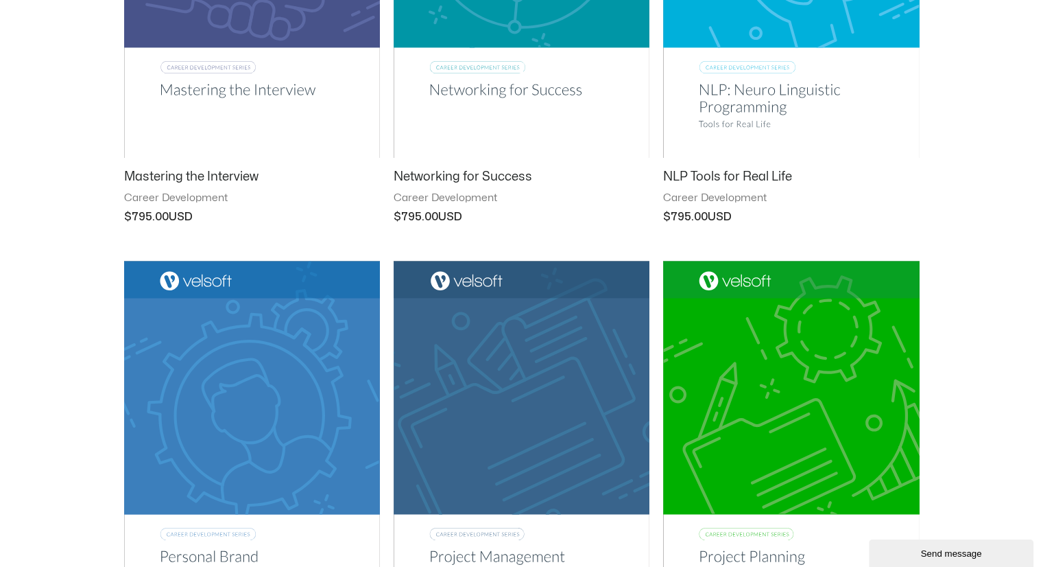
click at [462, 177] on h2 "Networking for Success" at bounding box center [522, 177] width 256 height 16
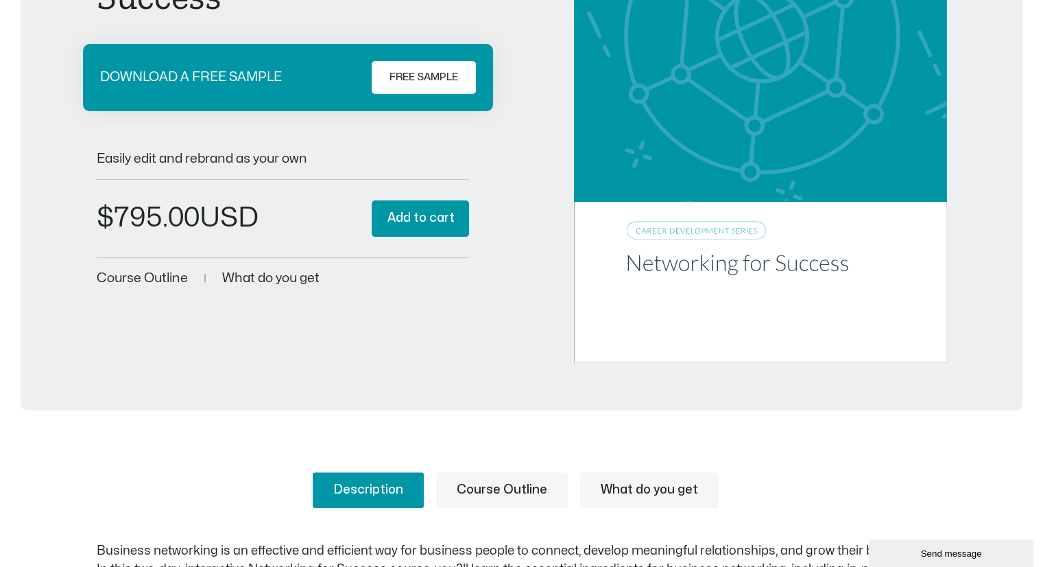
scroll to position [320, 0]
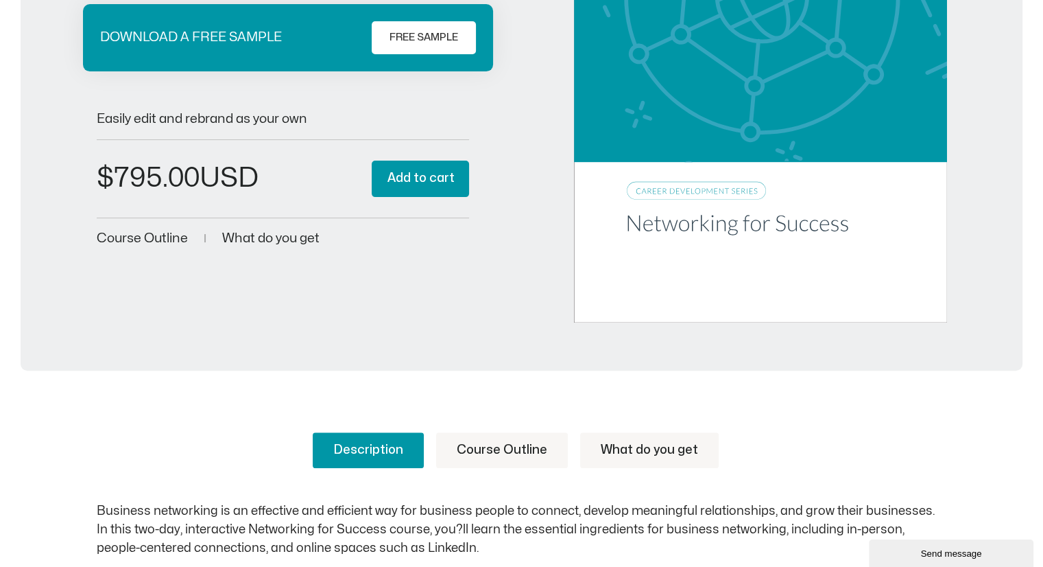
click at [617, 443] on link "What do you get" at bounding box center [649, 450] width 139 height 36
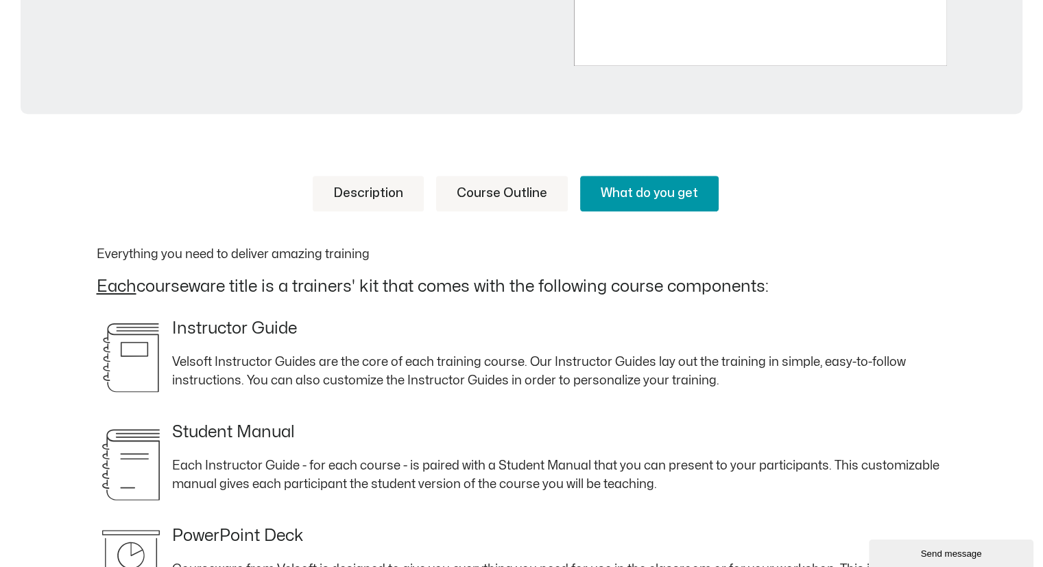
scroll to position [412, 0]
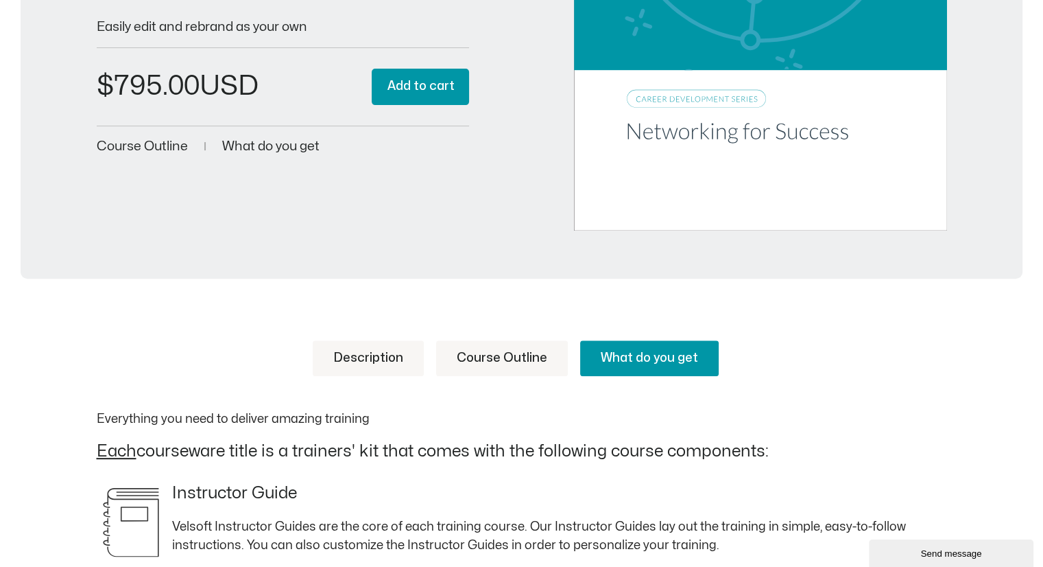
click at [517, 359] on link "Course Outline" at bounding box center [502, 358] width 132 height 36
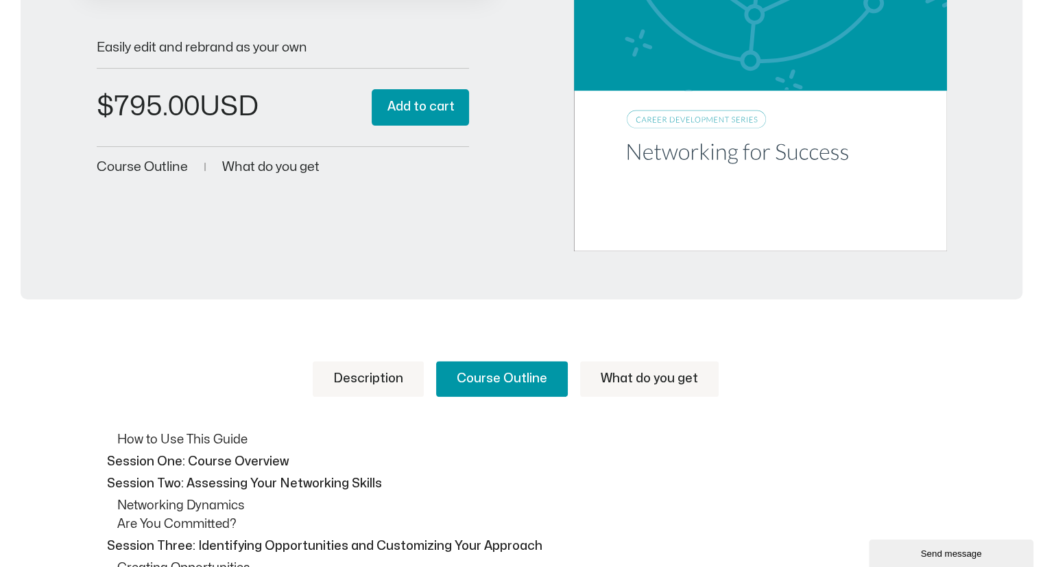
scroll to position [388, 0]
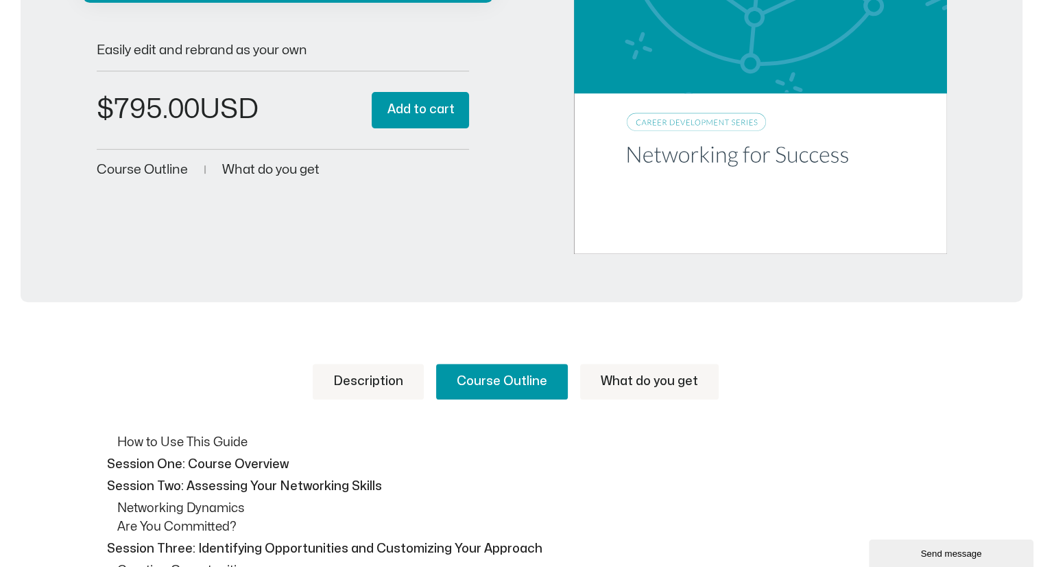
click at [344, 382] on link "Description" at bounding box center [368, 382] width 111 height 36
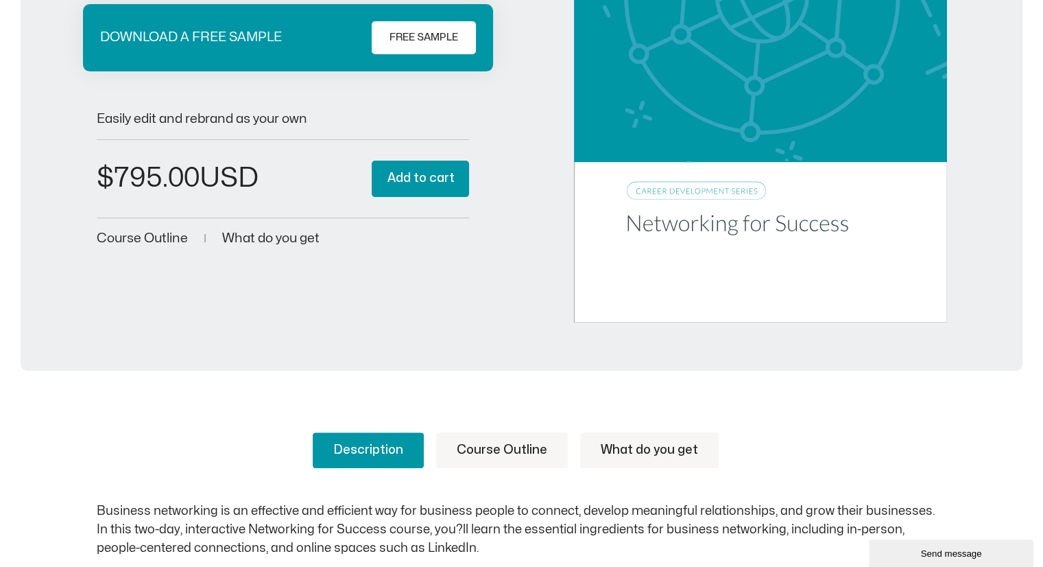
scroll to position [114, 0]
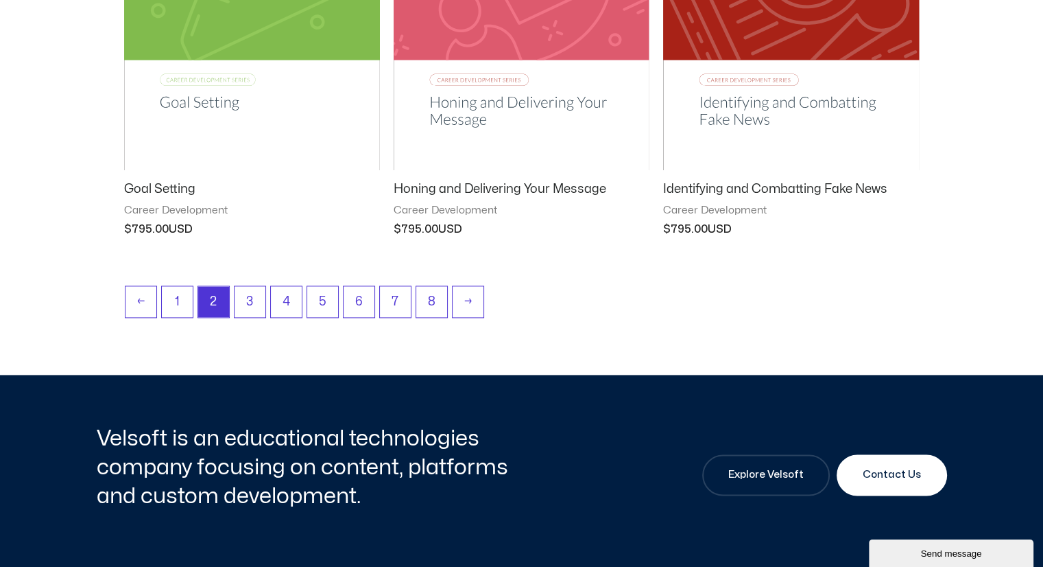
scroll to position [1989, 0]
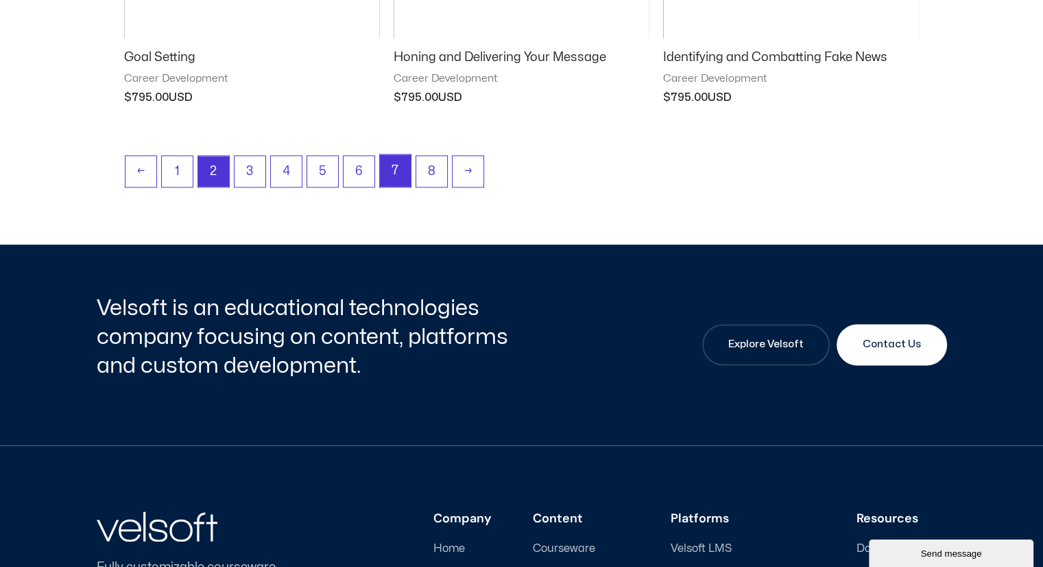
click at [390, 157] on link "7" at bounding box center [395, 170] width 31 height 32
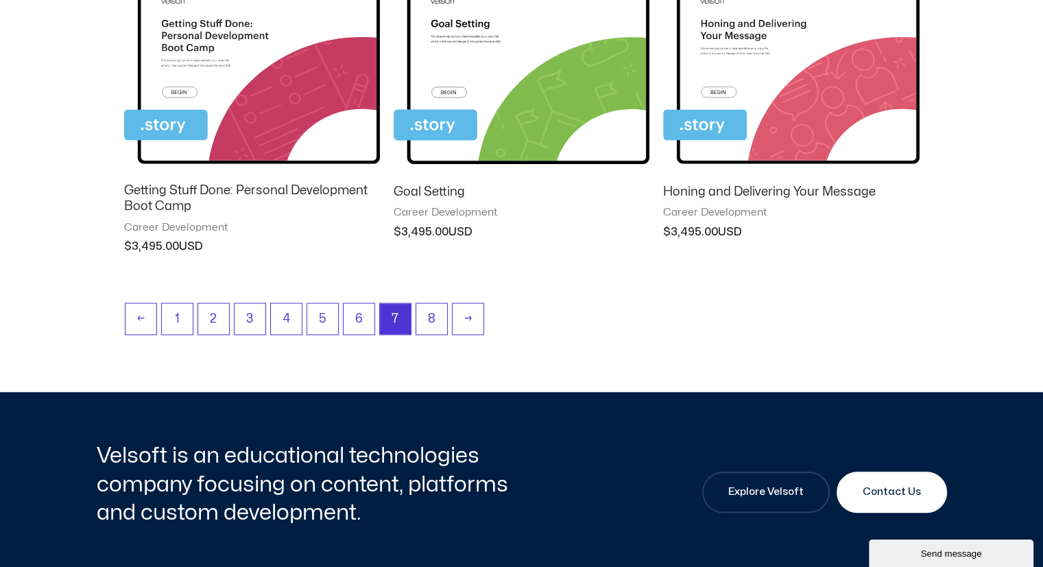
scroll to position [1395, 0]
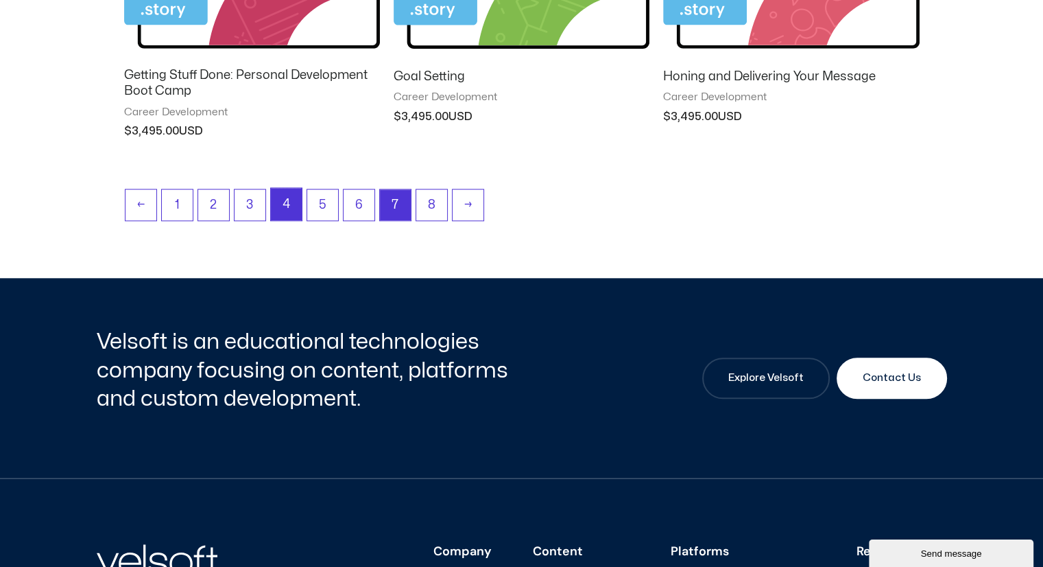
click at [292, 202] on link "4" at bounding box center [286, 204] width 31 height 32
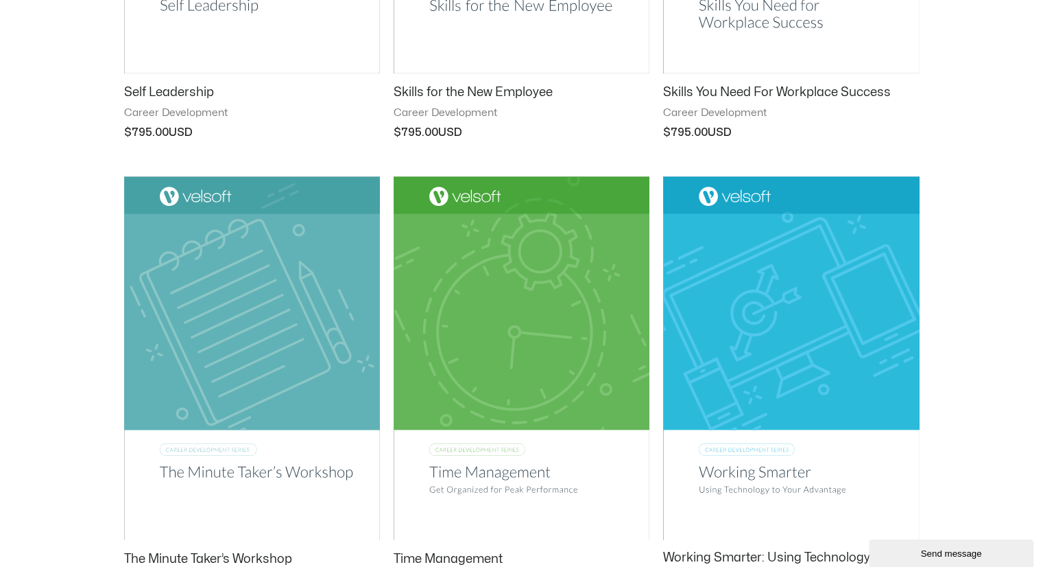
scroll to position [549, 0]
